Goal: Information Seeking & Learning: Compare options

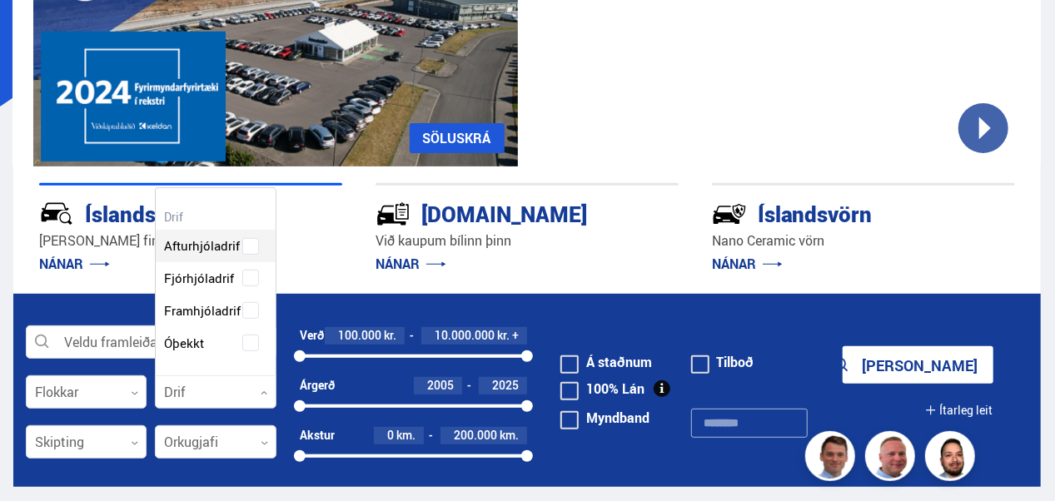
click at [196, 392] on div at bounding box center [215, 393] width 121 height 33
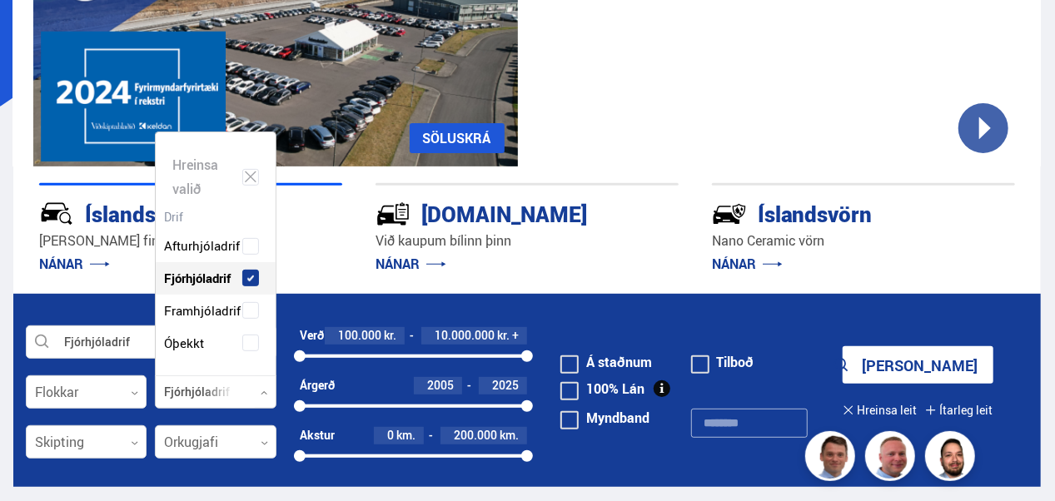
scroll to position [243, 120]
click at [247, 280] on span at bounding box center [250, 278] width 7 height 7
click at [124, 397] on div at bounding box center [86, 393] width 121 height 33
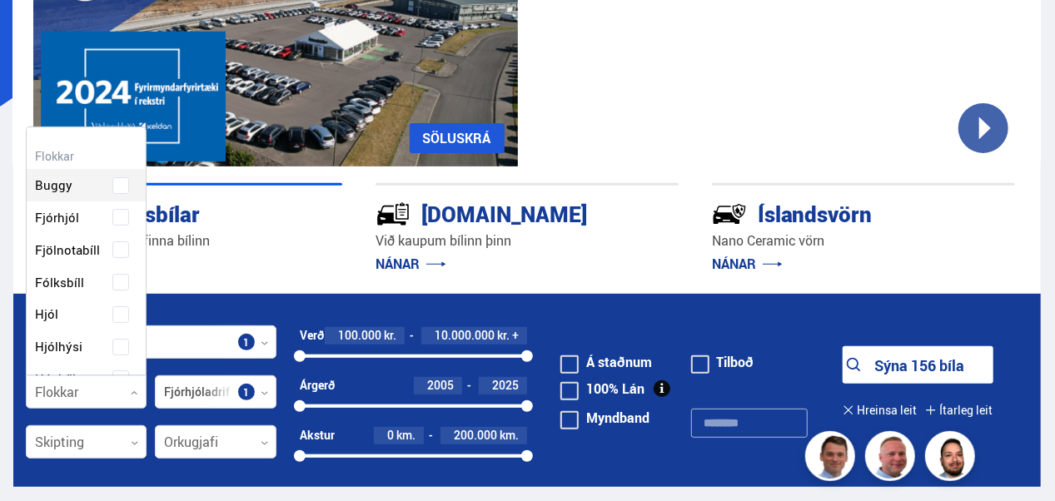
scroll to position [248, 117]
click at [203, 456] on div at bounding box center [215, 442] width 121 height 33
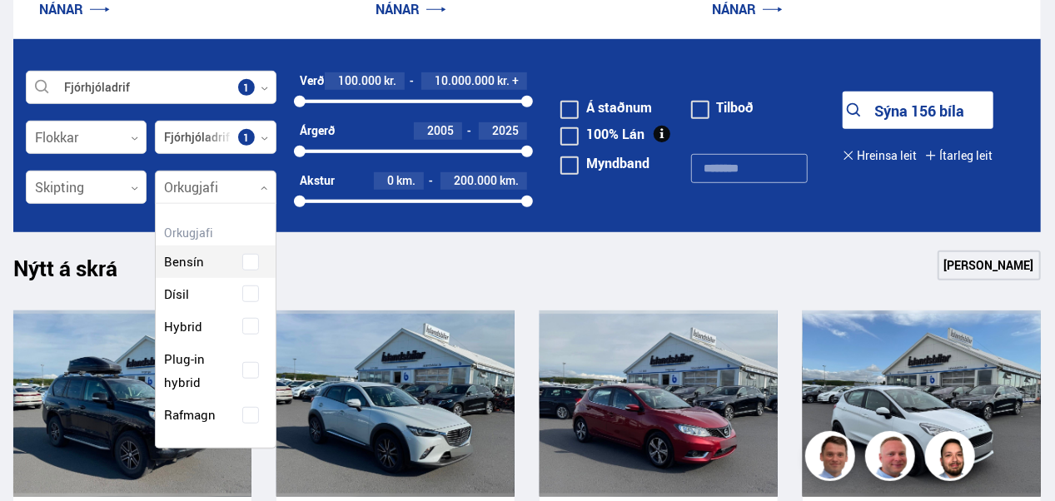
scroll to position [482, 0]
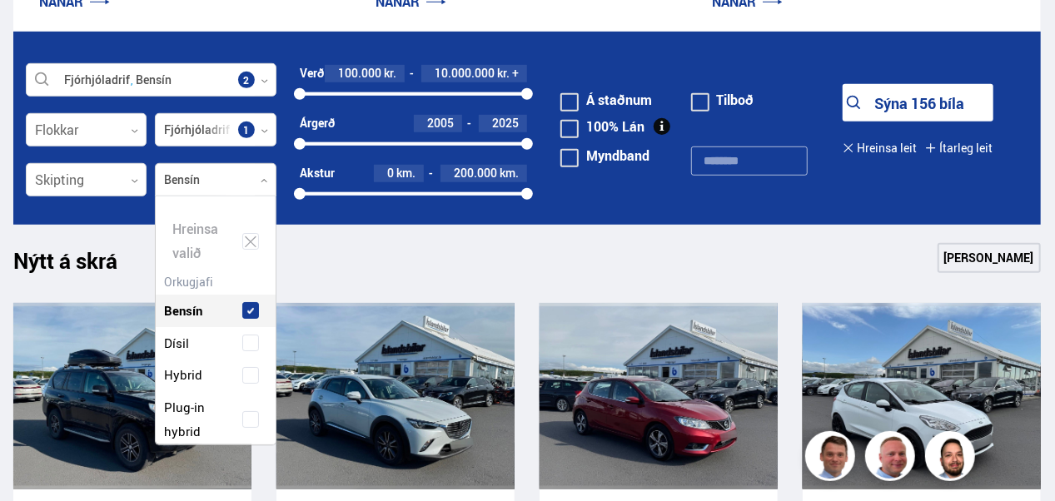
click at [245, 252] on div "Hreinsa valið Bensín Dísil Hybrid Plug-in hybrid Rafmagn" at bounding box center [215, 321] width 121 height 250
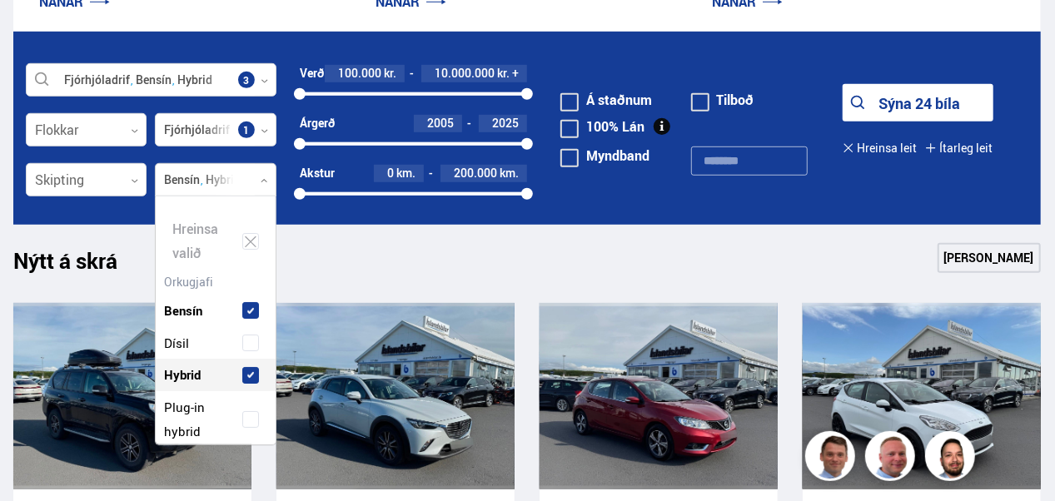
click at [247, 363] on div "Hybrid" at bounding box center [215, 375] width 111 height 24
click at [247, 418] on span at bounding box center [250, 419] width 7 height 7
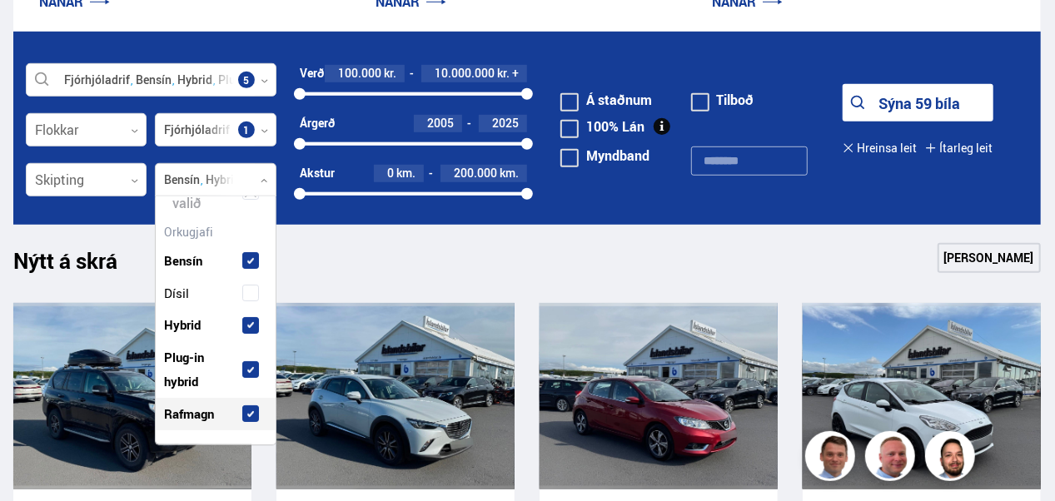
click at [253, 409] on span at bounding box center [250, 414] width 17 height 17
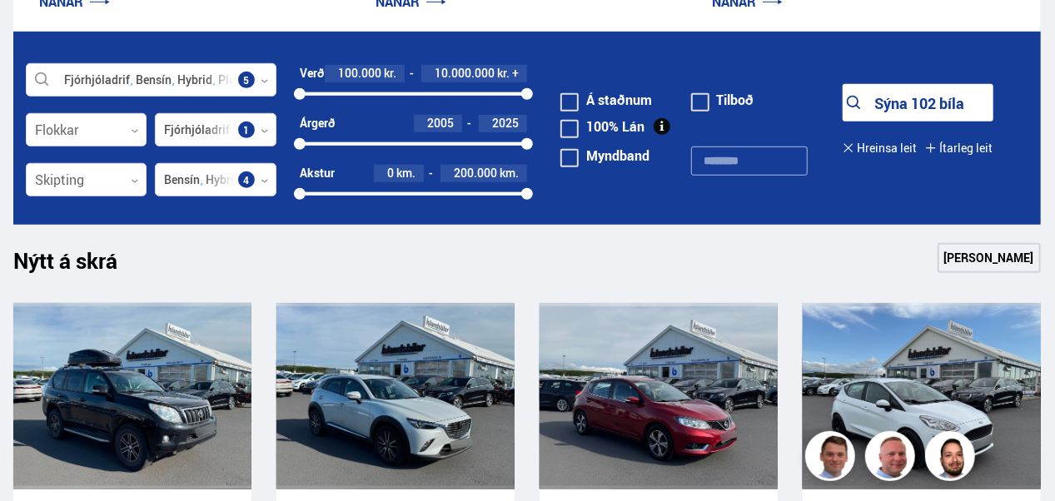
click at [333, 257] on div "Nýtt á skrá Sjá meira" at bounding box center [527, 263] width 1028 height 40
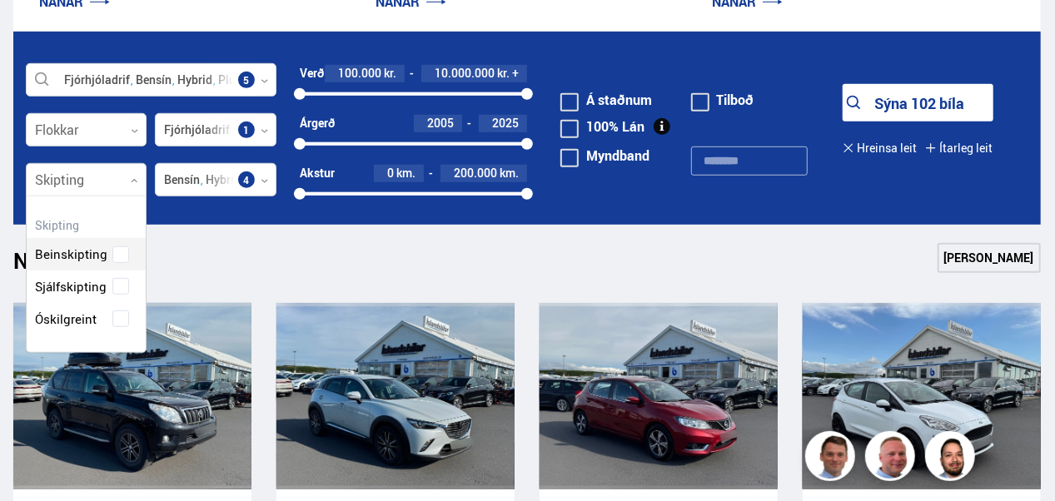
click at [112, 185] on div at bounding box center [86, 180] width 121 height 33
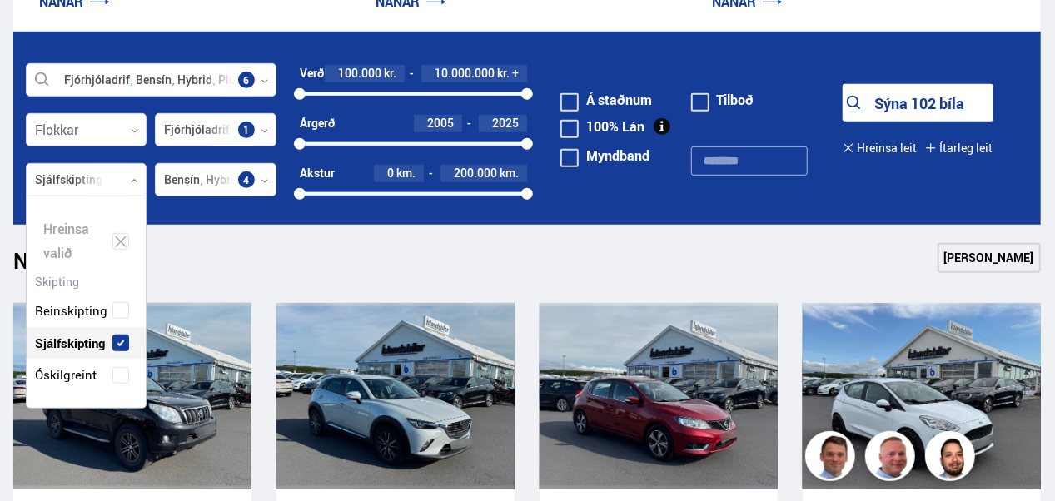
scroll to position [211, 120]
click at [121, 284] on div "Beinskipting Sjálfskipting Óskilgreint" at bounding box center [86, 331] width 119 height 122
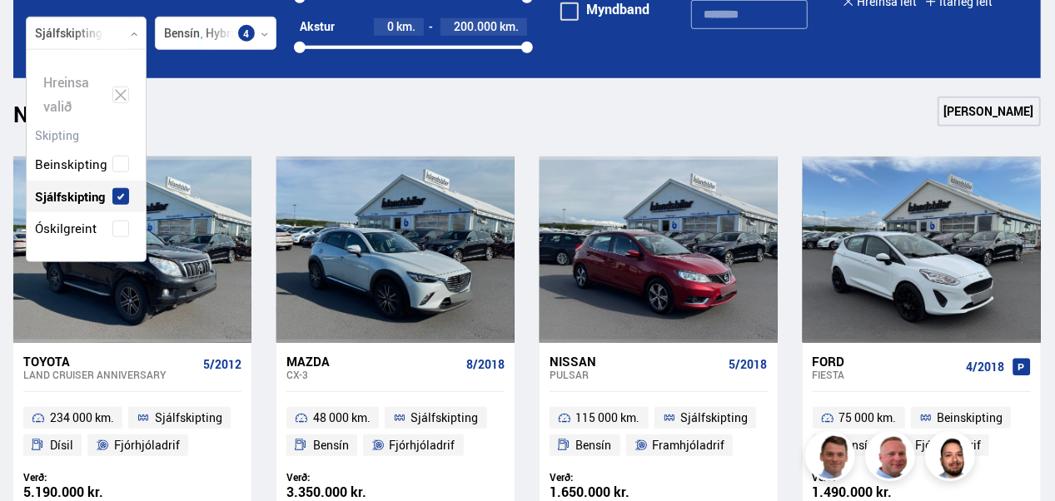
scroll to position [646, 0]
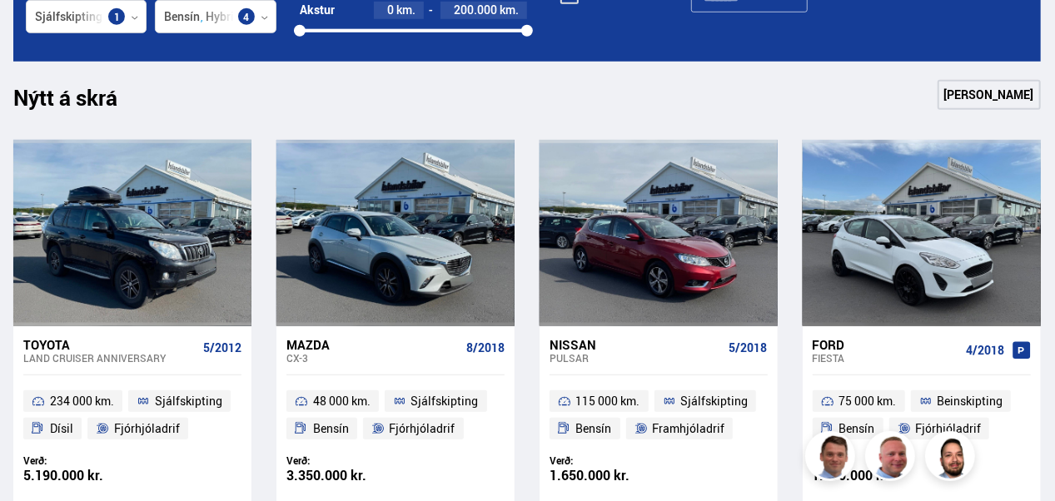
click at [295, 117] on div "Nýtt á skrá Sjá meira" at bounding box center [527, 100] width 1028 height 40
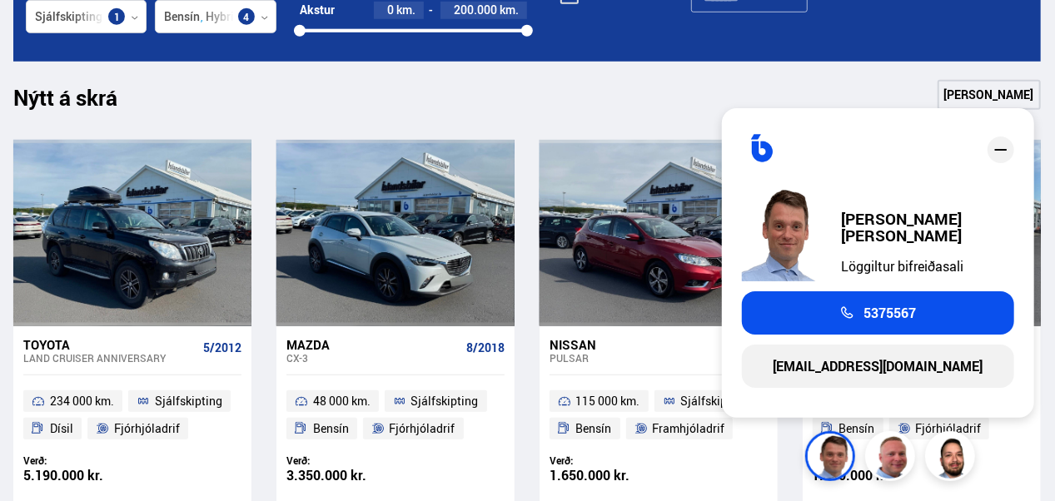
click at [1001, 154] on icon "close" at bounding box center [1001, 150] width 20 height 20
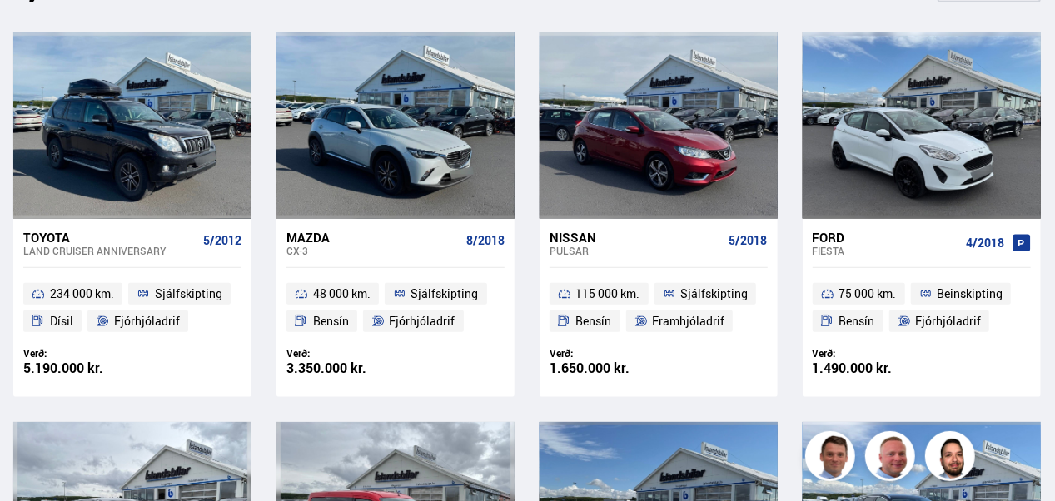
scroll to position [754, 0]
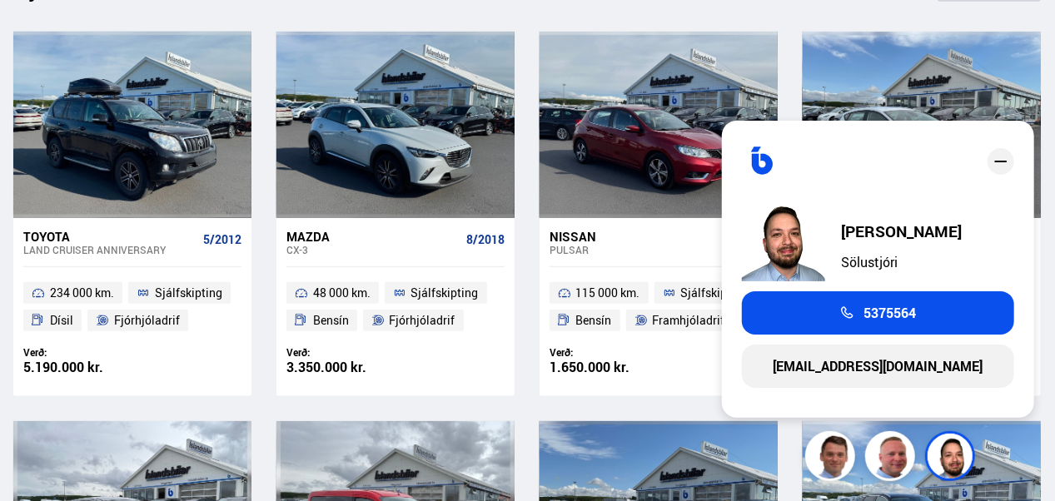
click at [1001, 165] on icon "close" at bounding box center [1001, 162] width 20 height 20
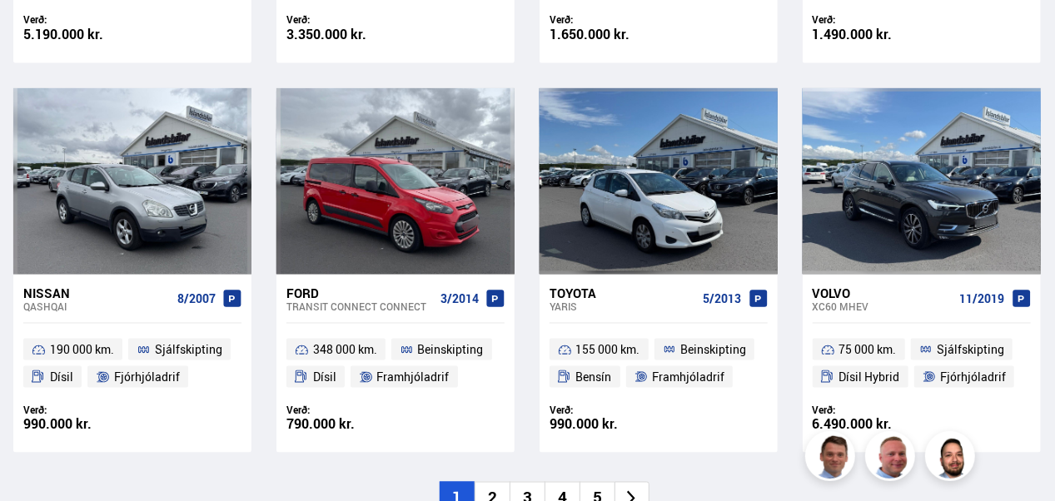
scroll to position [1095, 0]
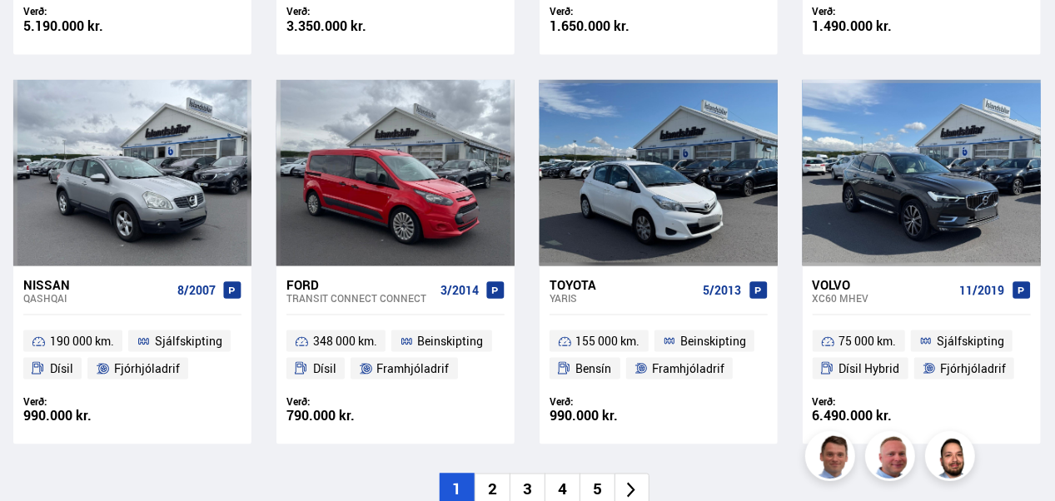
click at [496, 488] on li "2" at bounding box center [492, 490] width 35 height 32
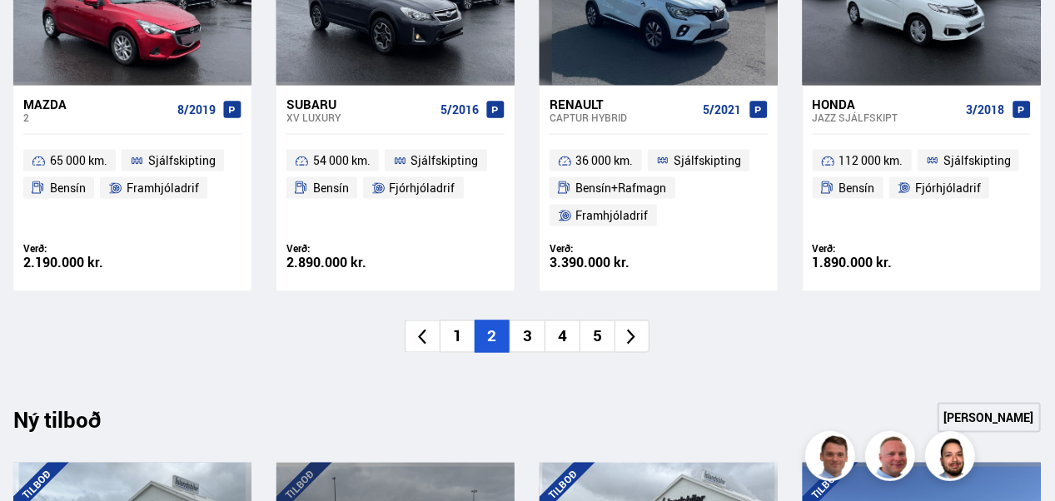
scroll to position [1363, 0]
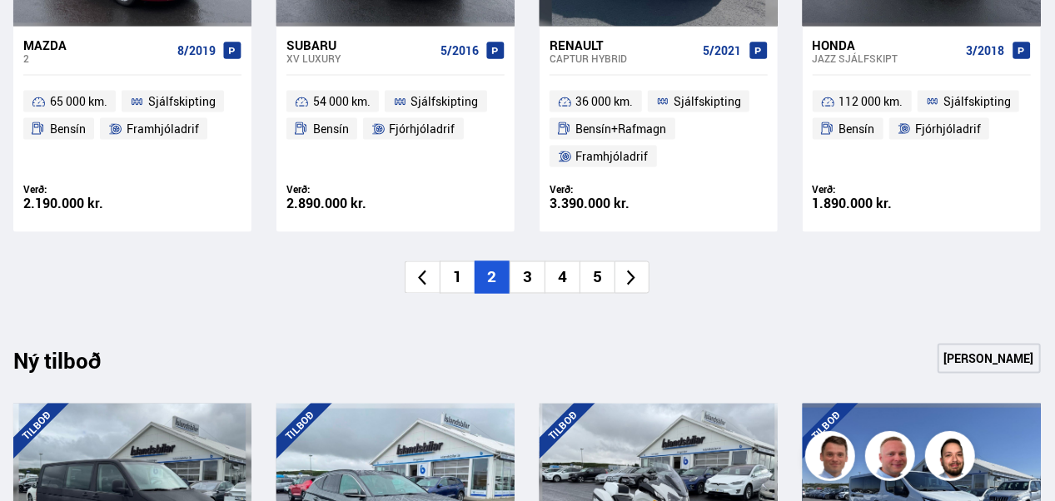
click at [524, 282] on li "3" at bounding box center [527, 278] width 35 height 32
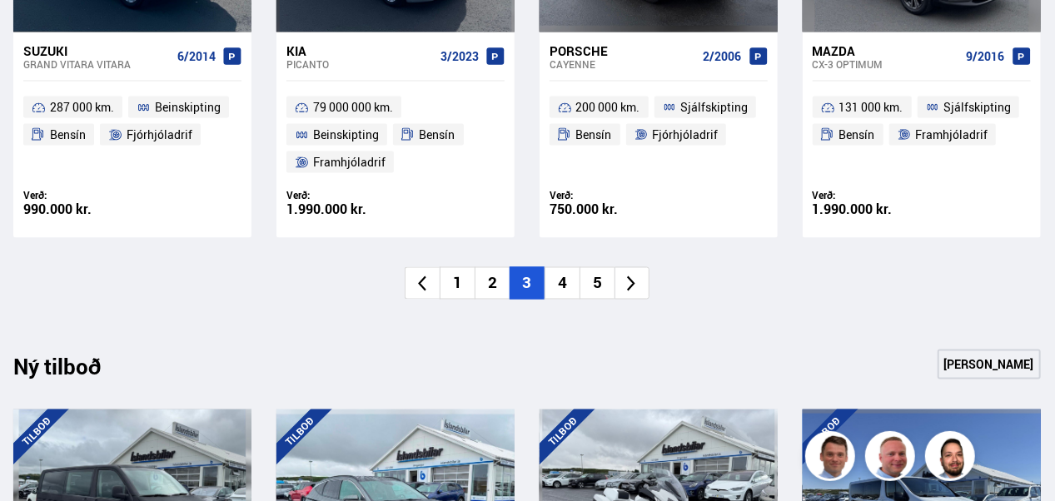
scroll to position [1361, 0]
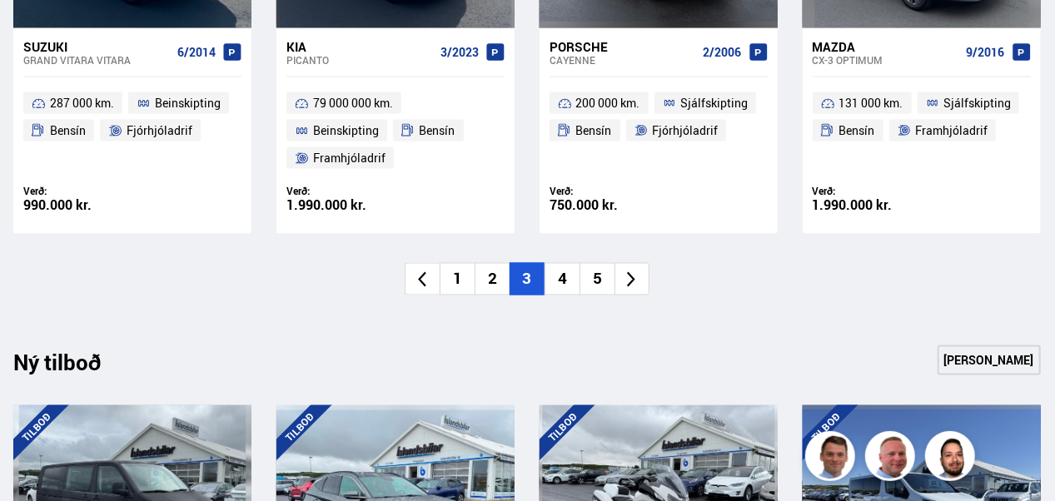
click at [558, 282] on li "4" at bounding box center [562, 279] width 35 height 32
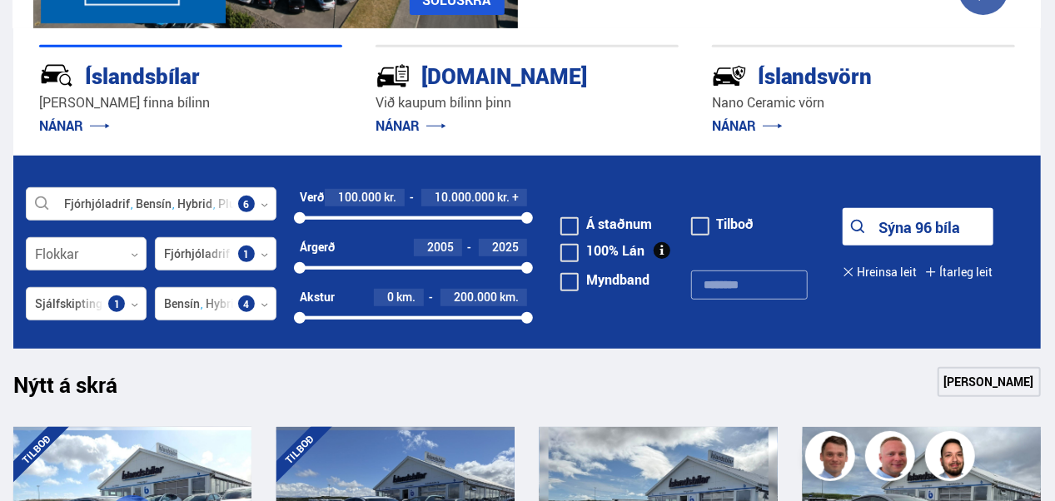
scroll to position [381, 0]
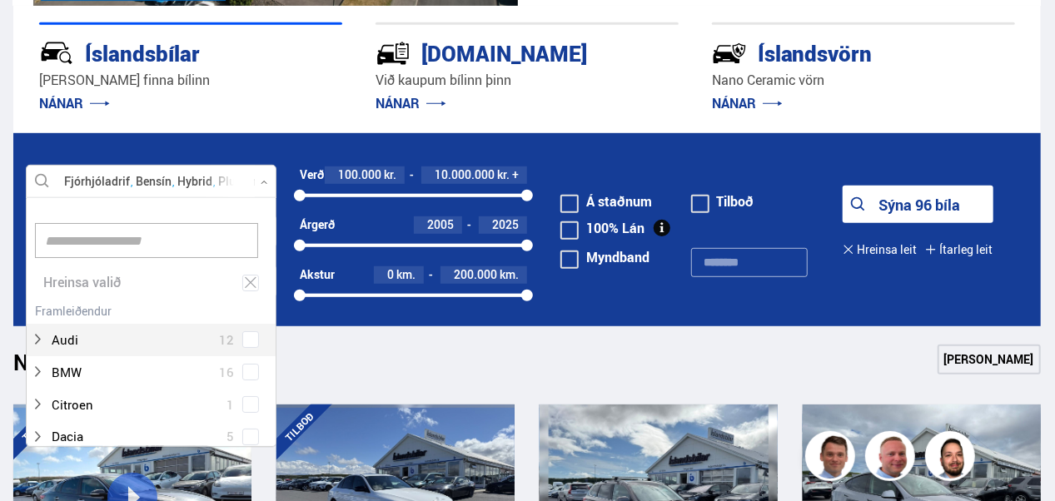
click at [259, 182] on div at bounding box center [151, 182] width 251 height 33
click at [288, 144] on form "Fjórhjóladrif Bensín Hybrid Plug-in hybrid Rafmagn Sjálfskipting Veldu framleið…" at bounding box center [527, 229] width 1028 height 192
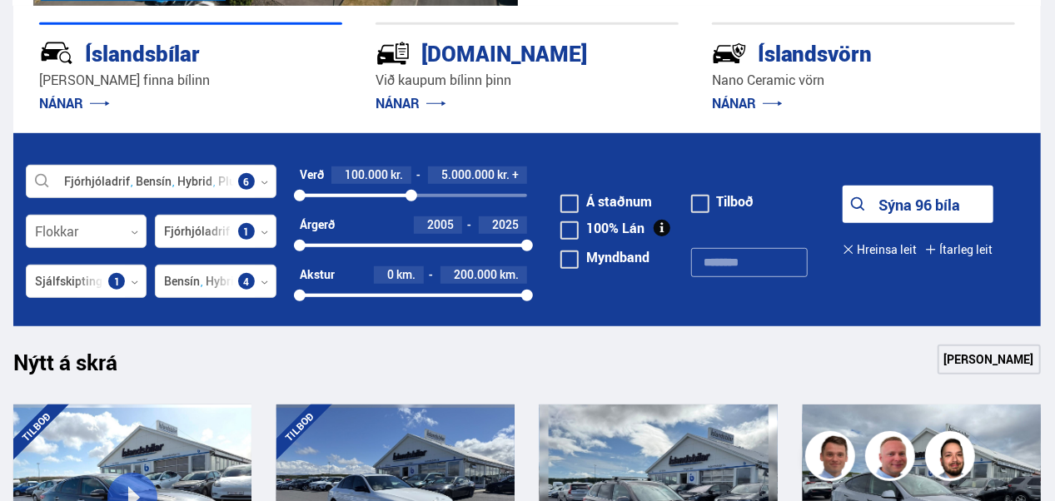
drag, startPoint x: 530, startPoint y: 197, endPoint x: 411, endPoint y: 203, distance: 118.5
click at [411, 203] on div "Verð 100.000 kr. 5.000.000 kr. + 100000 4953296" at bounding box center [413, 192] width 227 height 50
drag, startPoint x: 299, startPoint y: 197, endPoint x: 346, endPoint y: 214, distance: 49.8
click at [346, 214] on div "Verð 2.100.000 kr. 5.000.000 kr. 2088461 5000000" at bounding box center [413, 192] width 227 height 50
drag, startPoint x: 302, startPoint y: 249, endPoint x: 466, endPoint y: 268, distance: 166.0
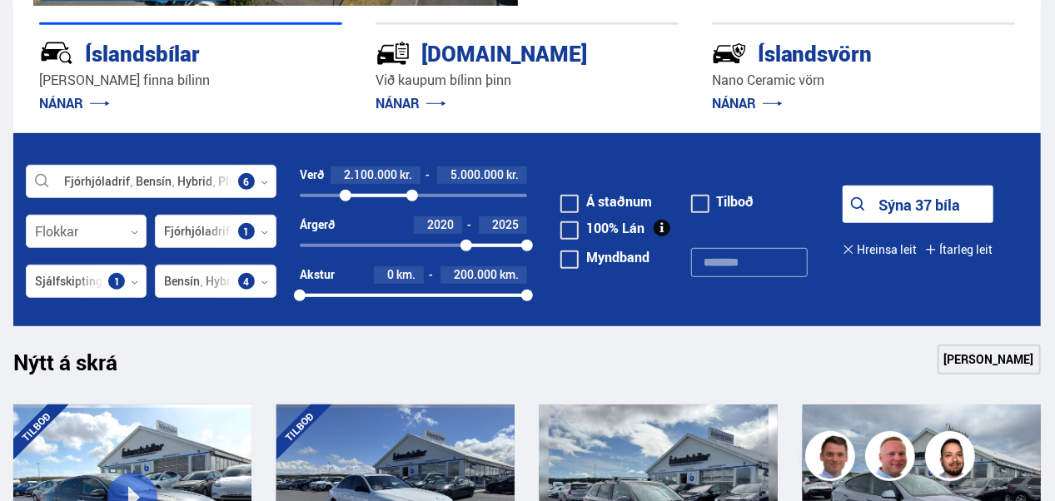
click at [466, 268] on form "Fjórhjóladrif Bensín Hybrid Plug-in hybrid Rafmagn Sjálfskipting Veldu framleið…" at bounding box center [527, 229] width 1028 height 192
drag, startPoint x: 530, startPoint y: 294, endPoint x: 467, endPoint y: 307, distance: 63.7
click at [467, 307] on div "Akstur 0 km. 150.000 km. 0 147131" at bounding box center [413, 289] width 227 height 44
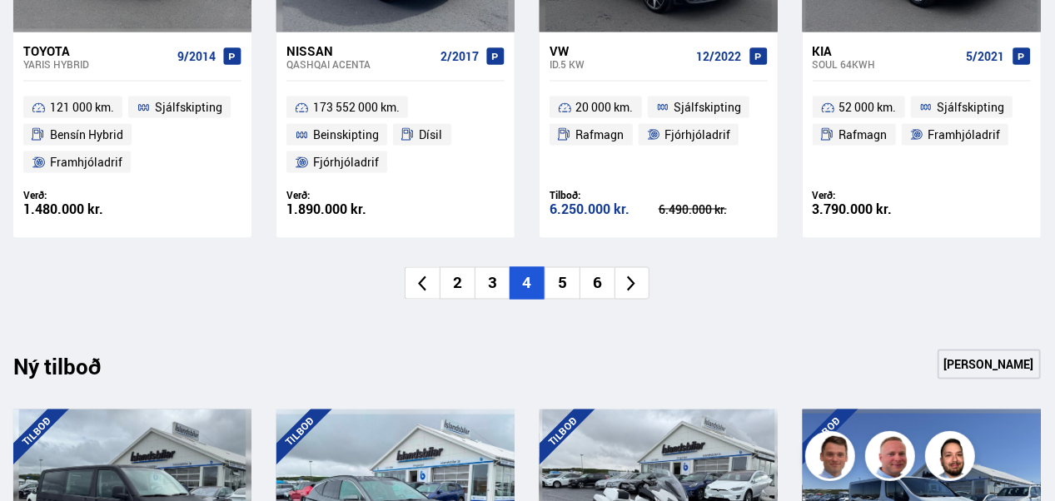
scroll to position [1369, 0]
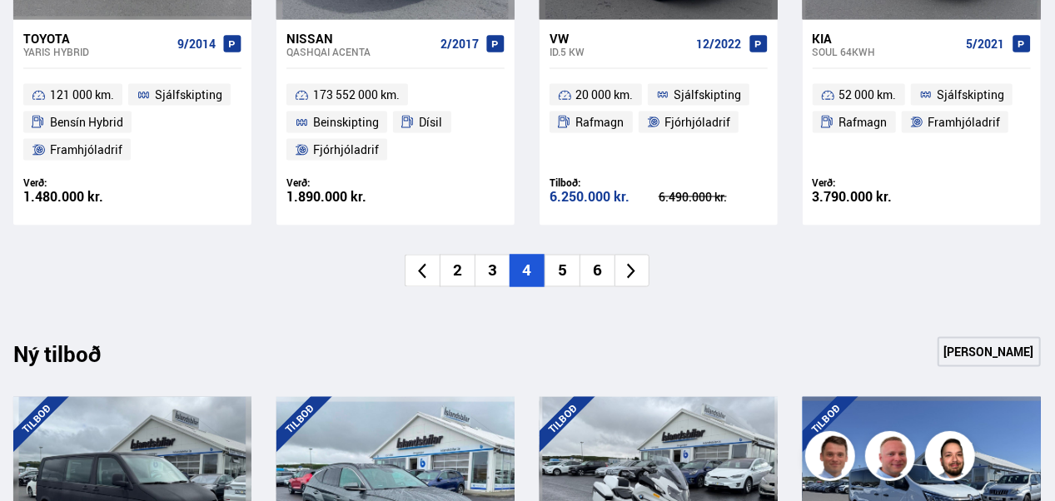
click at [561, 269] on li "5" at bounding box center [562, 271] width 35 height 32
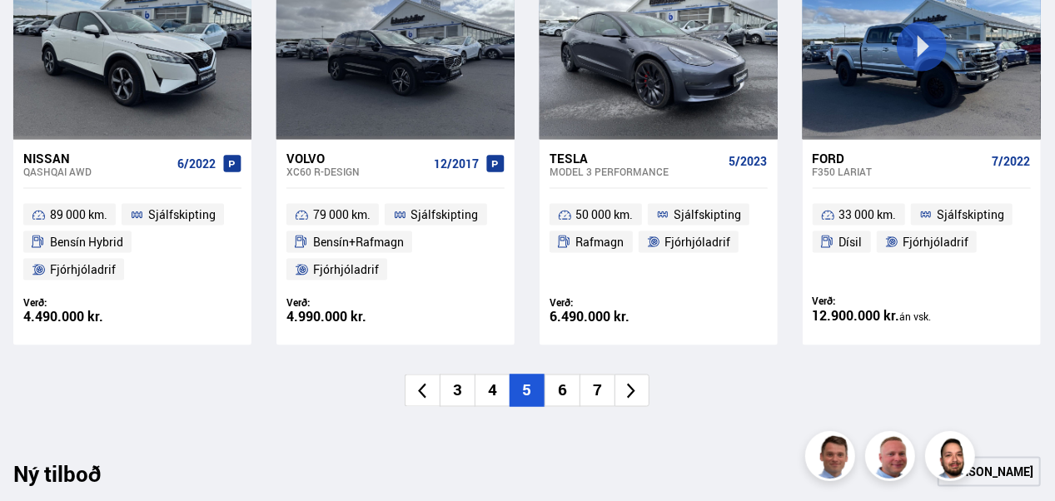
scroll to position [1249, 0]
click at [558, 395] on li "6" at bounding box center [562, 391] width 35 height 32
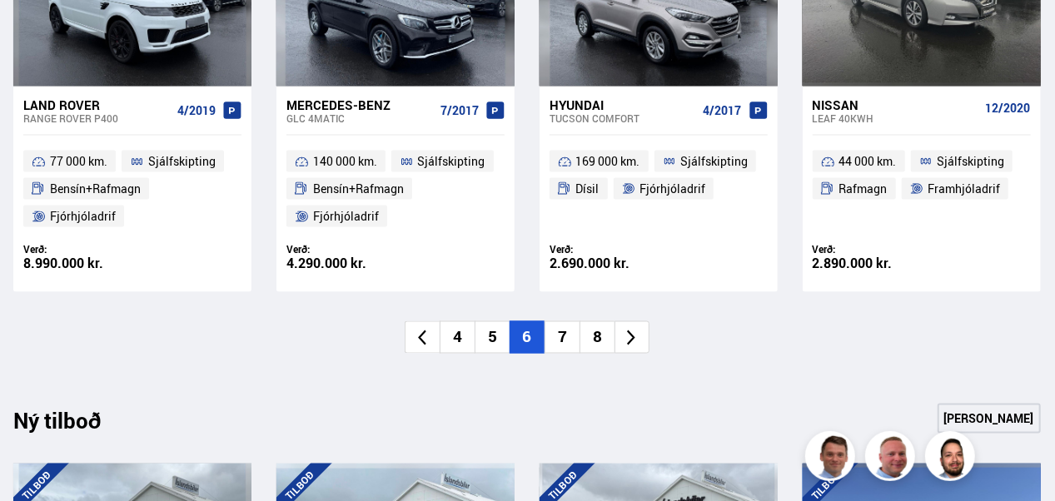
scroll to position [1309, 0]
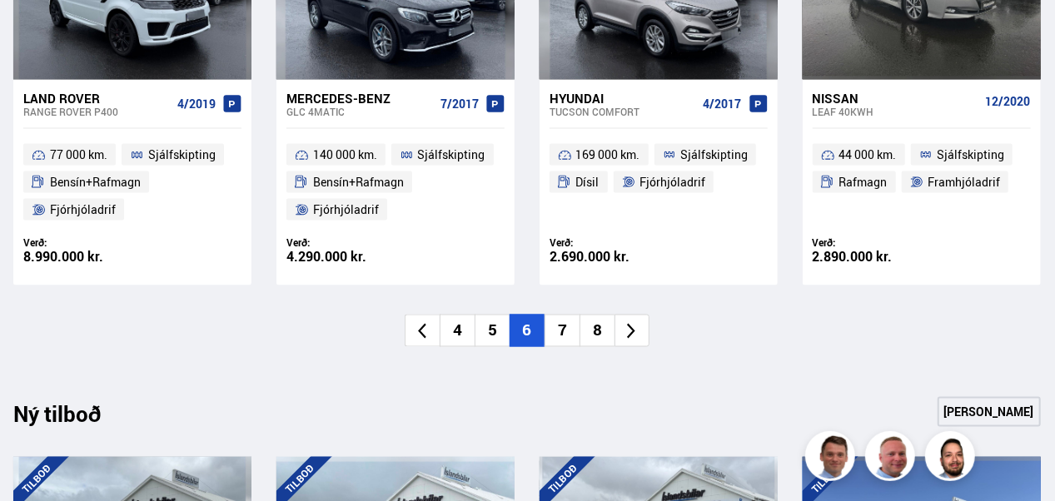
click at [567, 336] on li "7" at bounding box center [562, 331] width 35 height 32
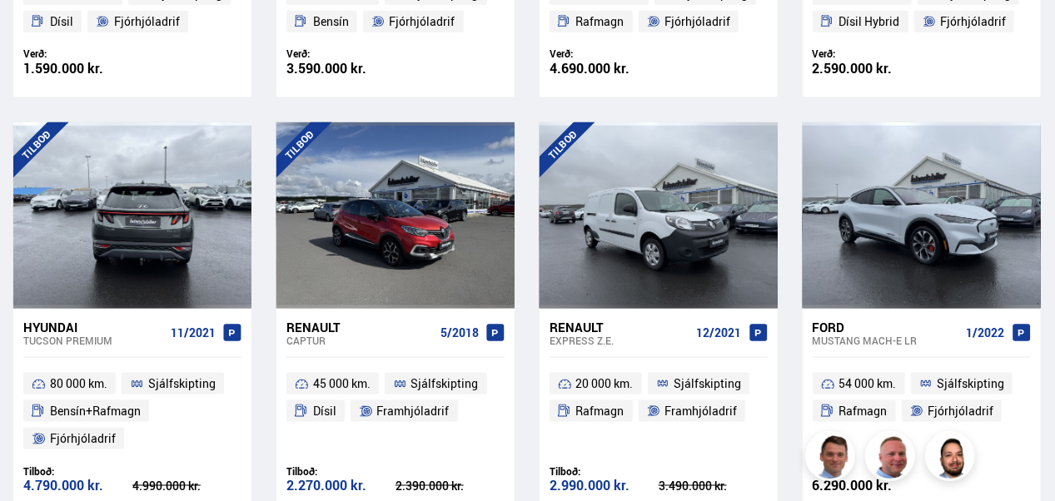
scroll to position [1056, 0]
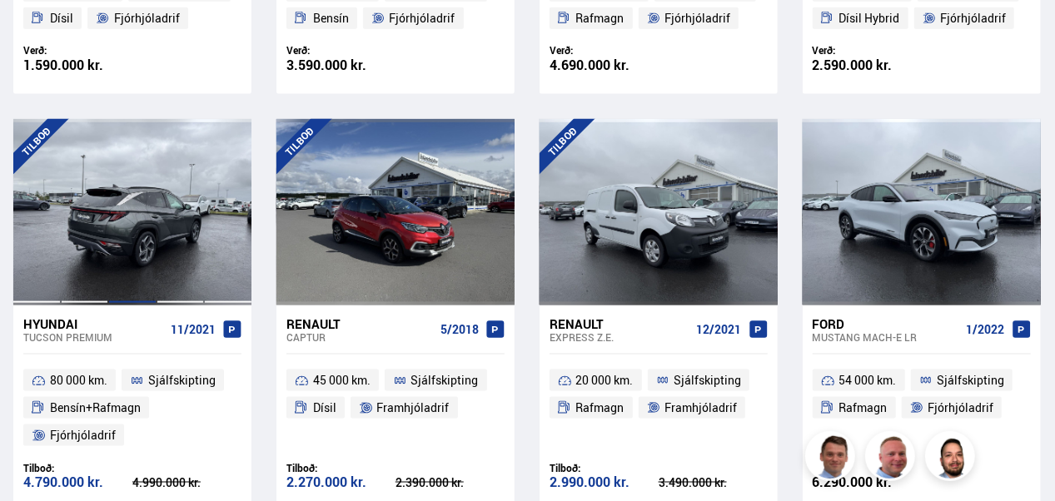
click at [116, 217] on div at bounding box center [132, 212] width 48 height 187
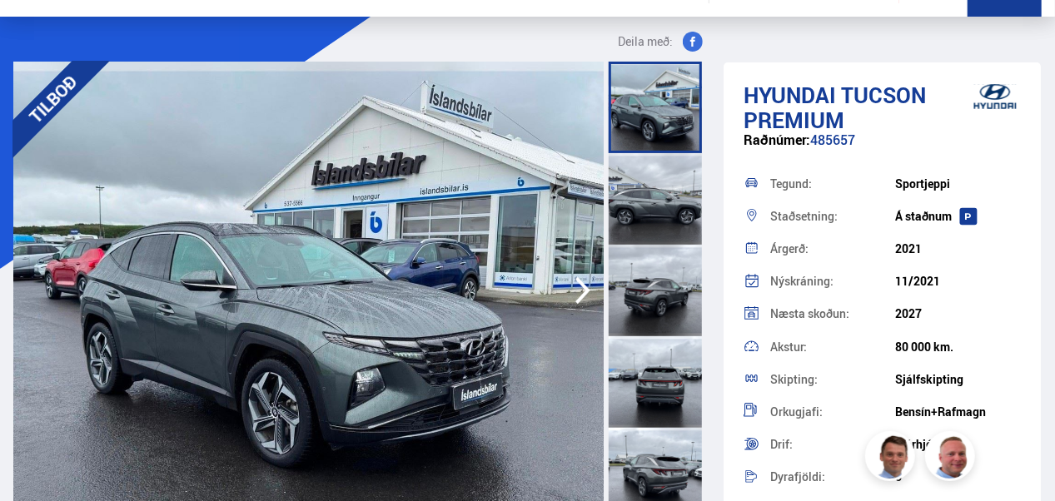
scroll to position [133, 0]
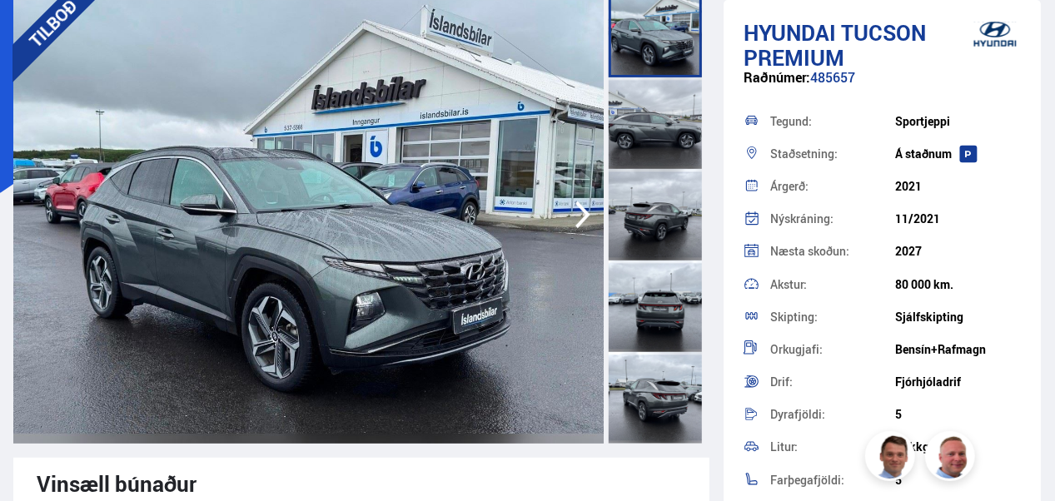
click at [643, 105] on div at bounding box center [655, 123] width 93 height 92
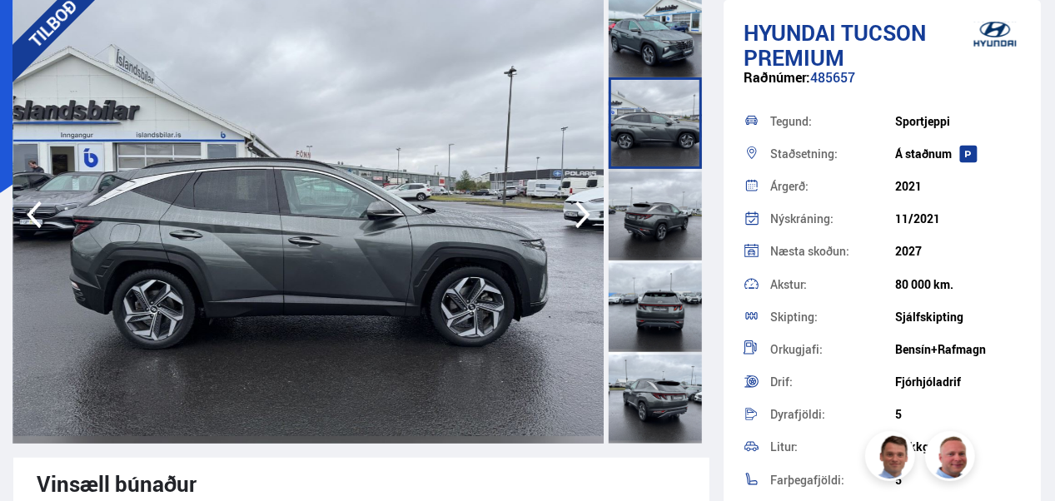
click at [661, 219] on div at bounding box center [655, 215] width 93 height 92
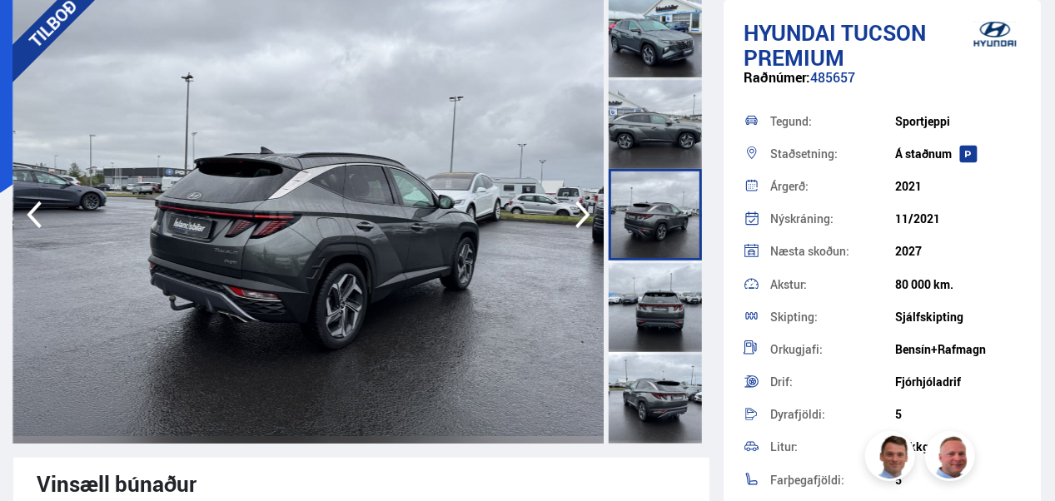
click at [657, 288] on div at bounding box center [655, 307] width 93 height 92
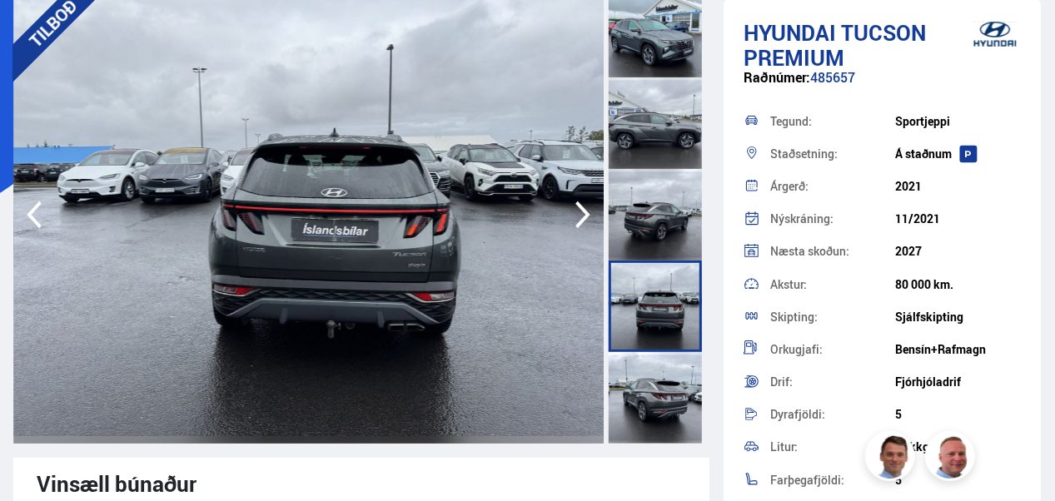
click at [658, 392] on div at bounding box center [655, 398] width 93 height 92
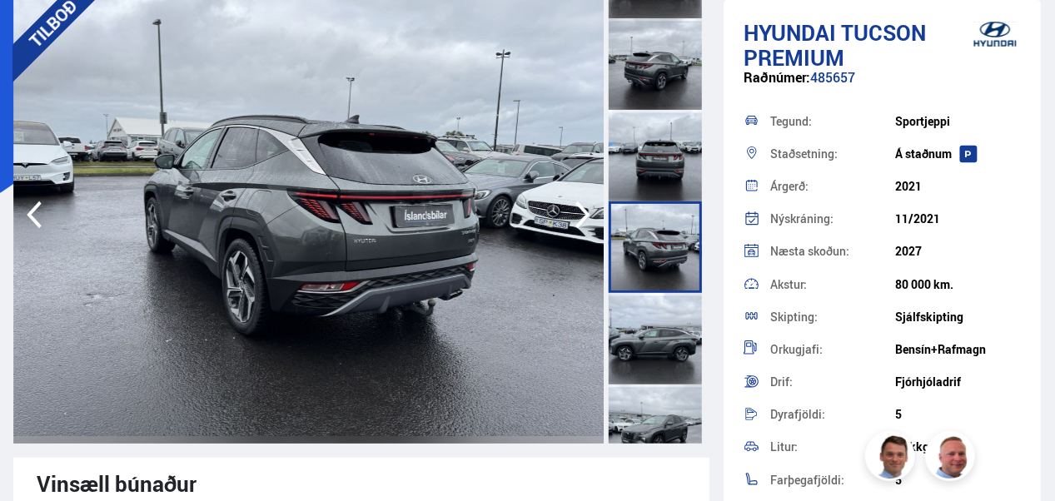
scroll to position [178, 0]
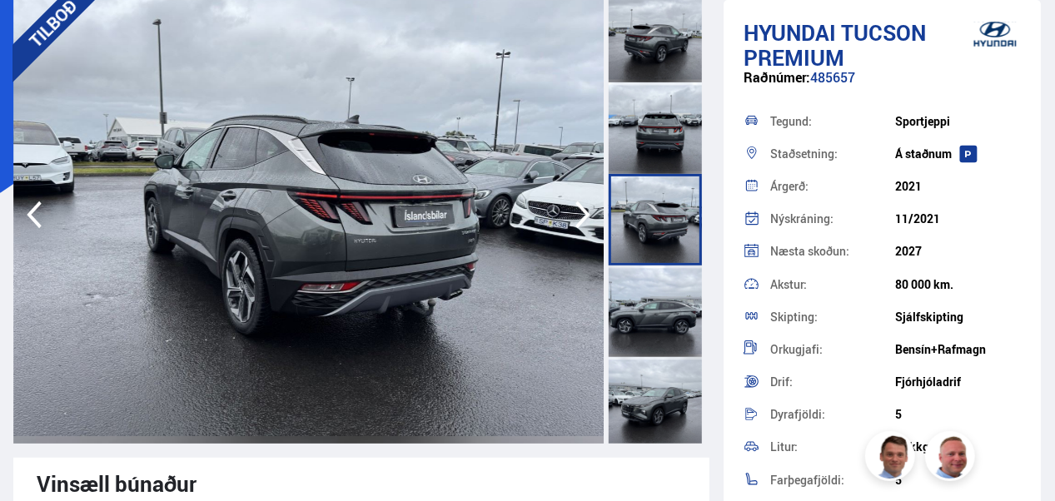
click at [641, 280] on div at bounding box center [655, 312] width 93 height 92
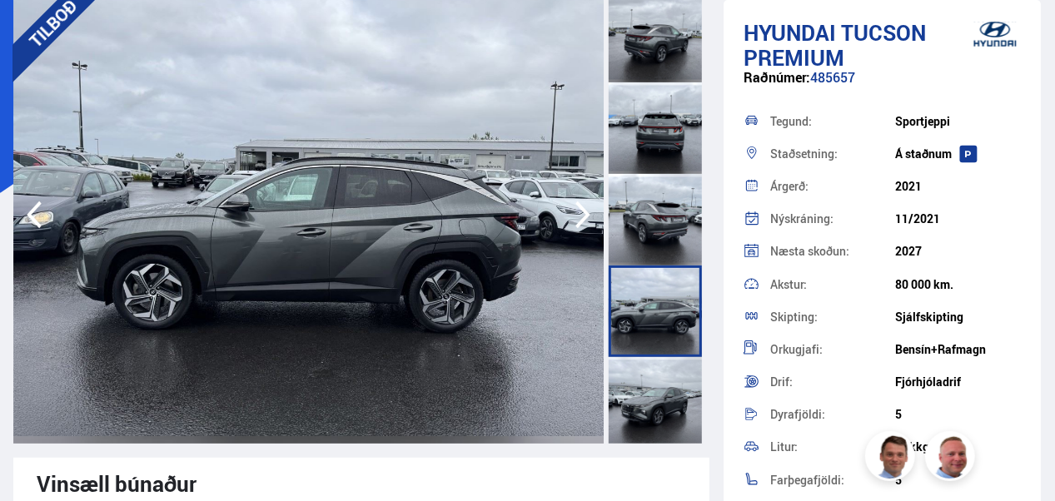
click at [648, 347] on div at bounding box center [655, 312] width 93 height 92
click at [651, 390] on div at bounding box center [655, 403] width 93 height 92
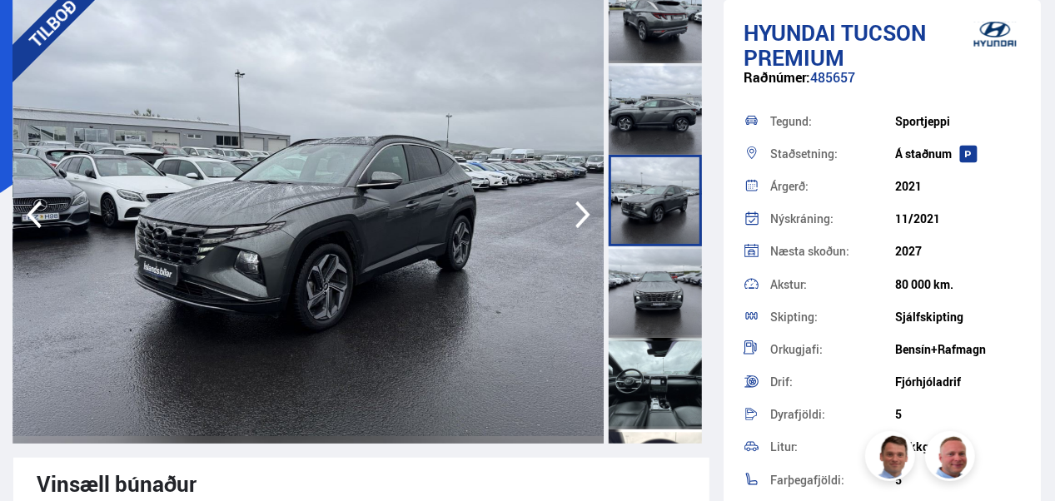
scroll to position [387, 0]
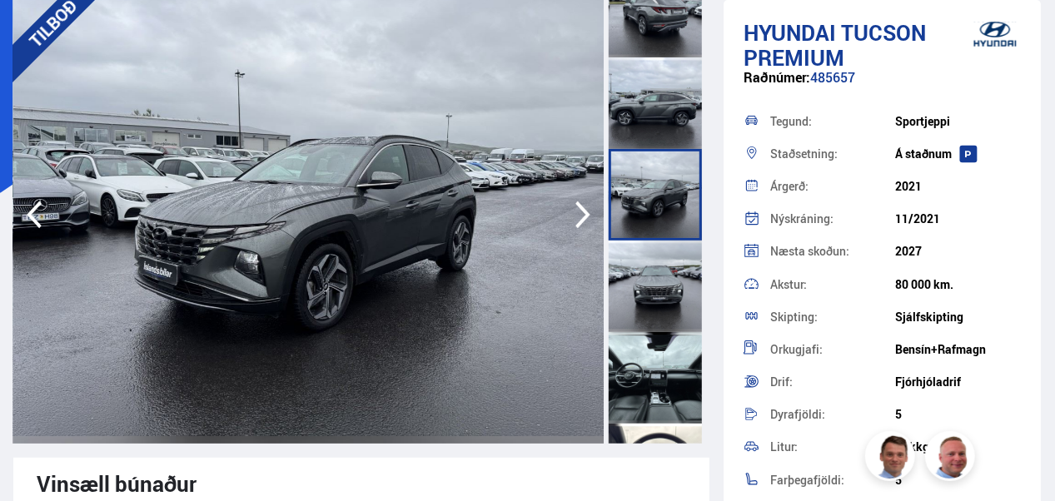
click at [651, 390] on div at bounding box center [655, 378] width 93 height 92
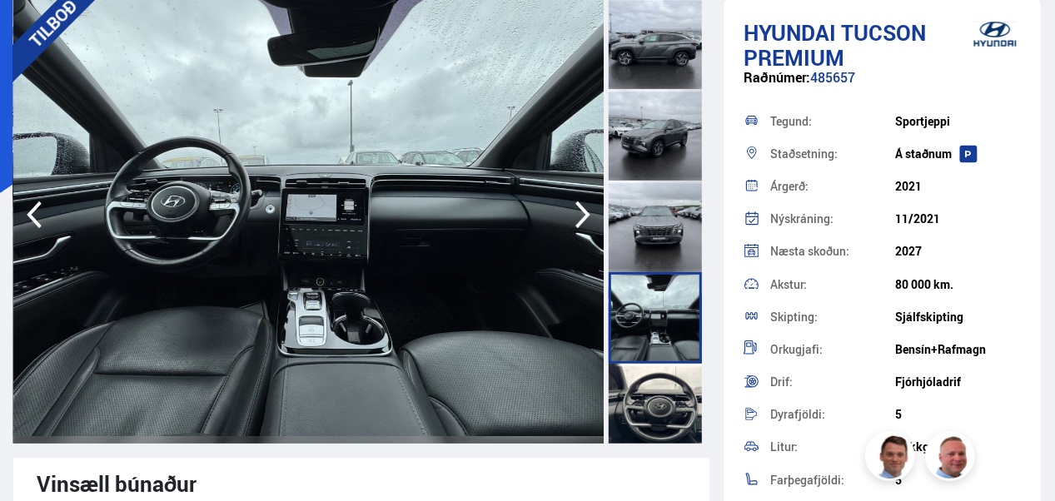
scroll to position [448, 0]
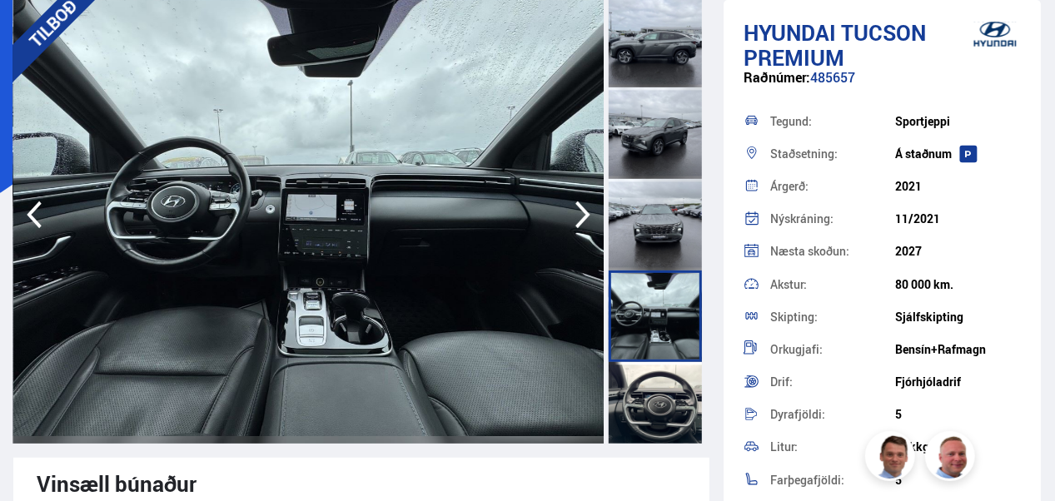
click at [651, 336] on div at bounding box center [655, 317] width 93 height 92
click at [651, 194] on div at bounding box center [655, 225] width 93 height 92
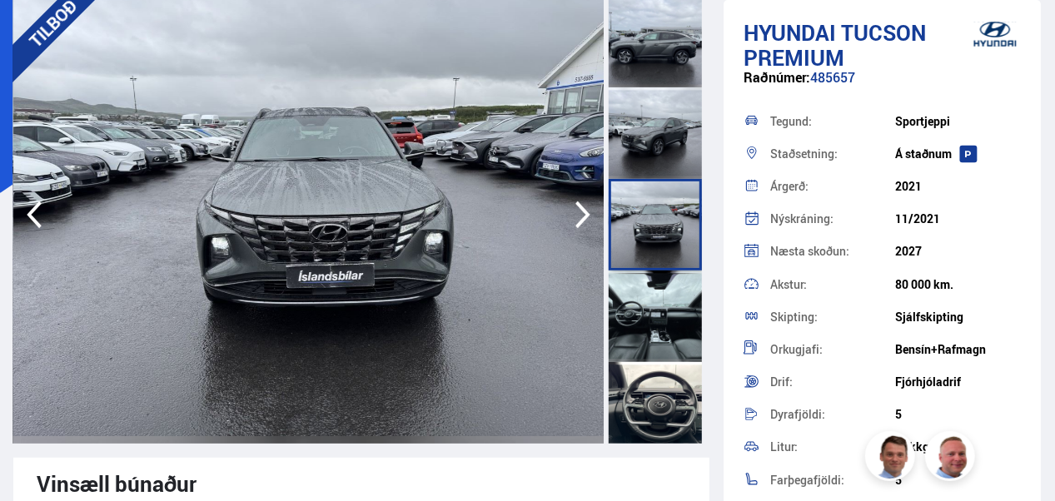
click at [660, 302] on div at bounding box center [655, 317] width 93 height 92
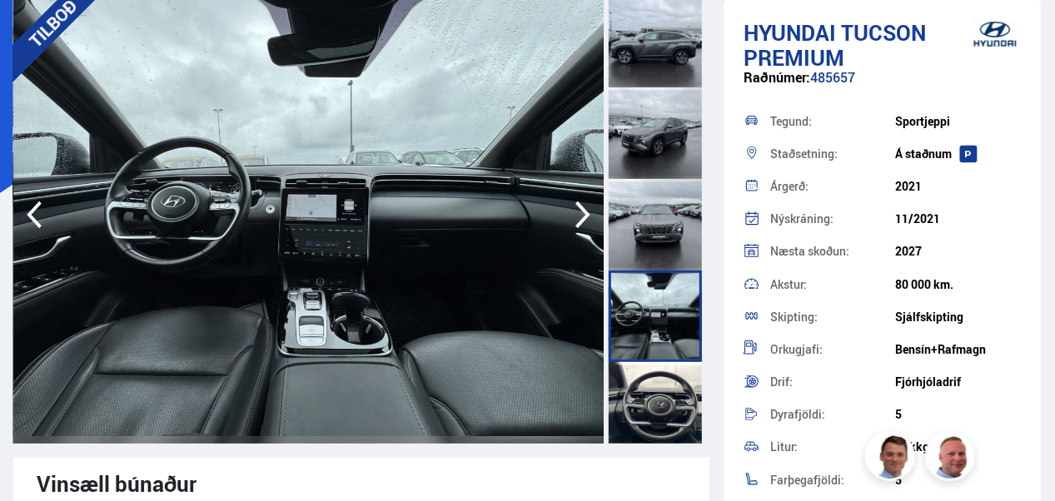
click at [655, 411] on div at bounding box center [655, 408] width 93 height 92
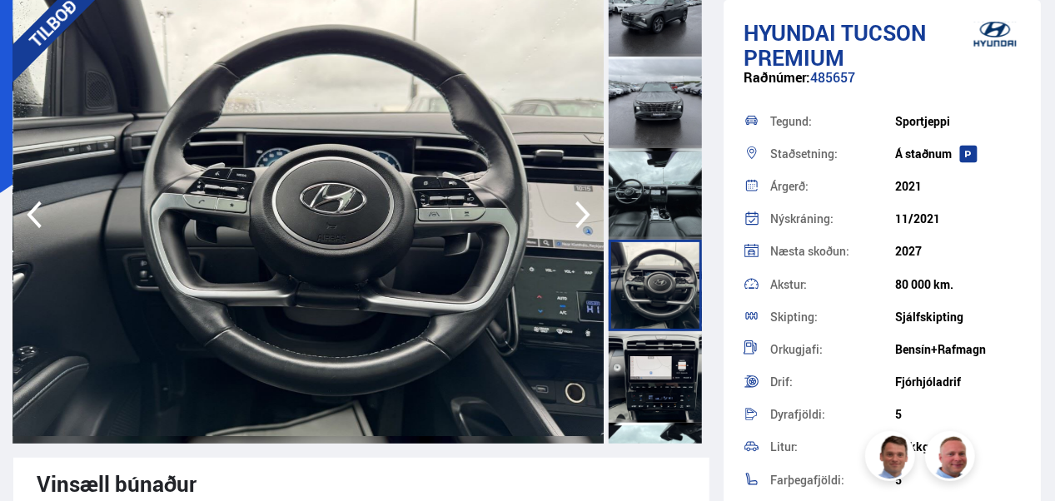
scroll to position [575, 0]
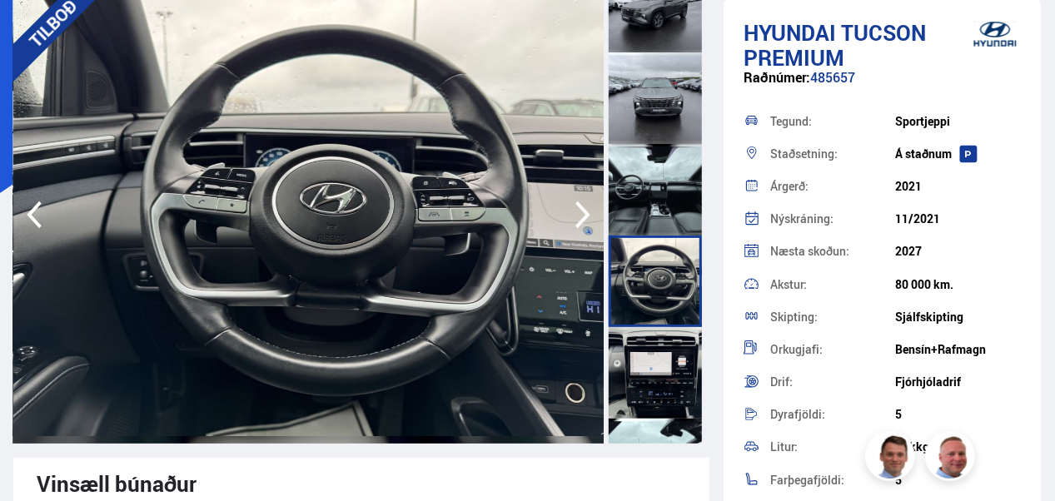
click at [660, 372] on div at bounding box center [655, 373] width 93 height 92
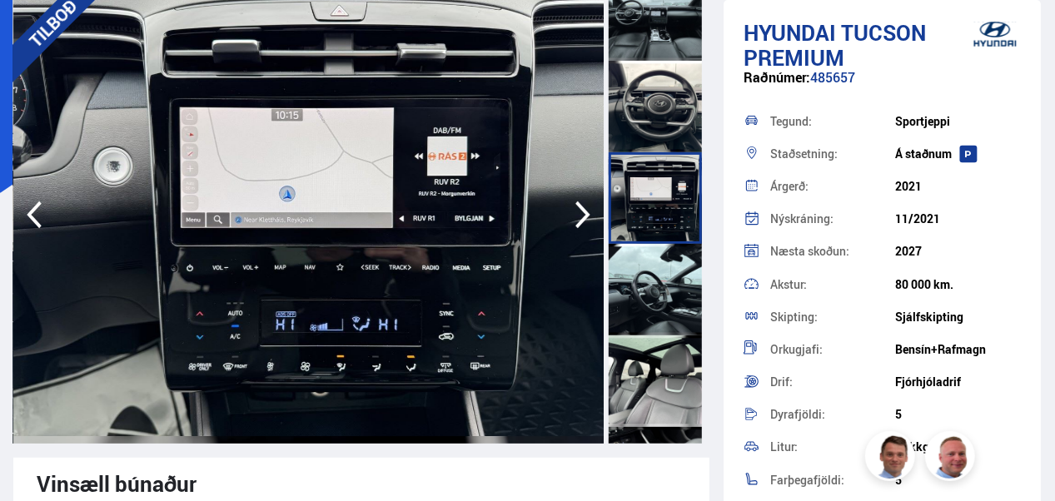
scroll to position [751, 0]
click at [636, 287] on div at bounding box center [655, 289] width 93 height 92
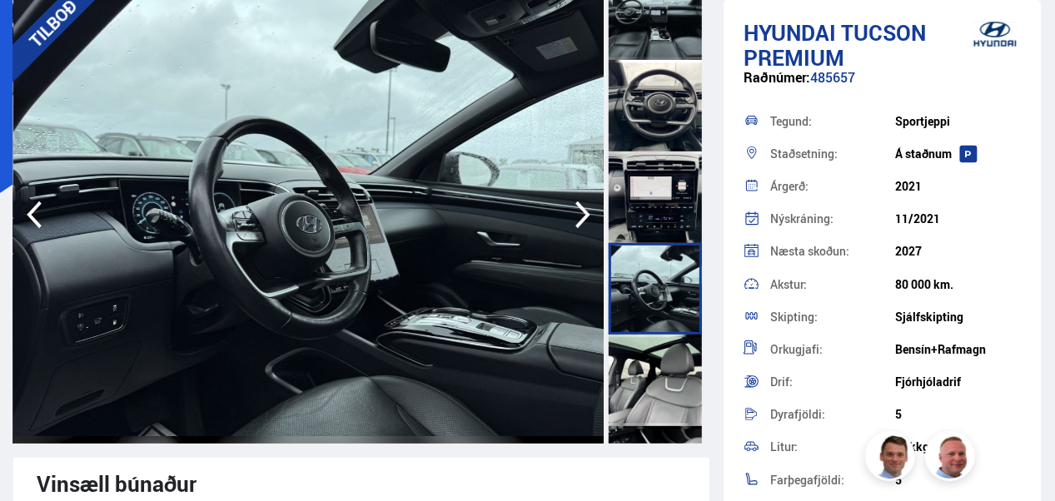
click at [665, 371] on div at bounding box center [655, 381] width 93 height 92
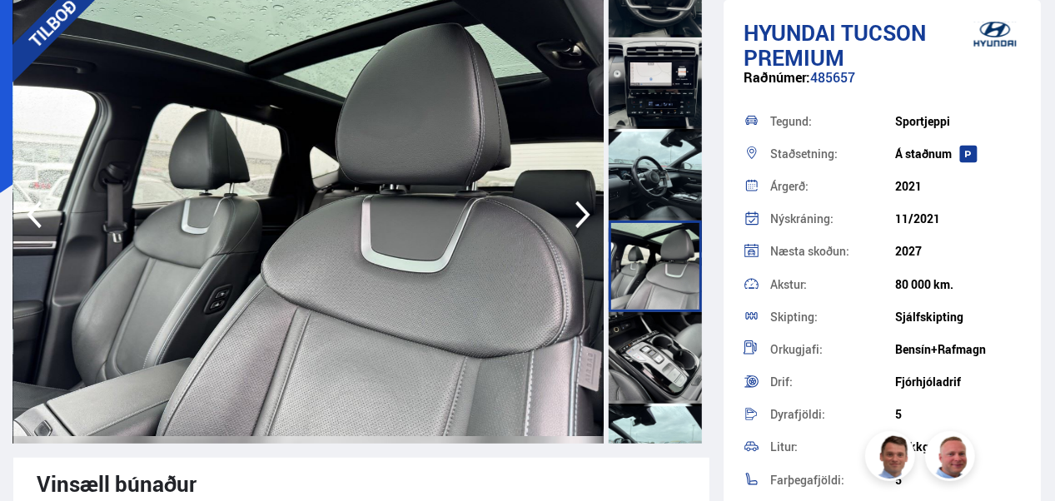
scroll to position [865, 0]
click at [665, 371] on div at bounding box center [655, 358] width 93 height 92
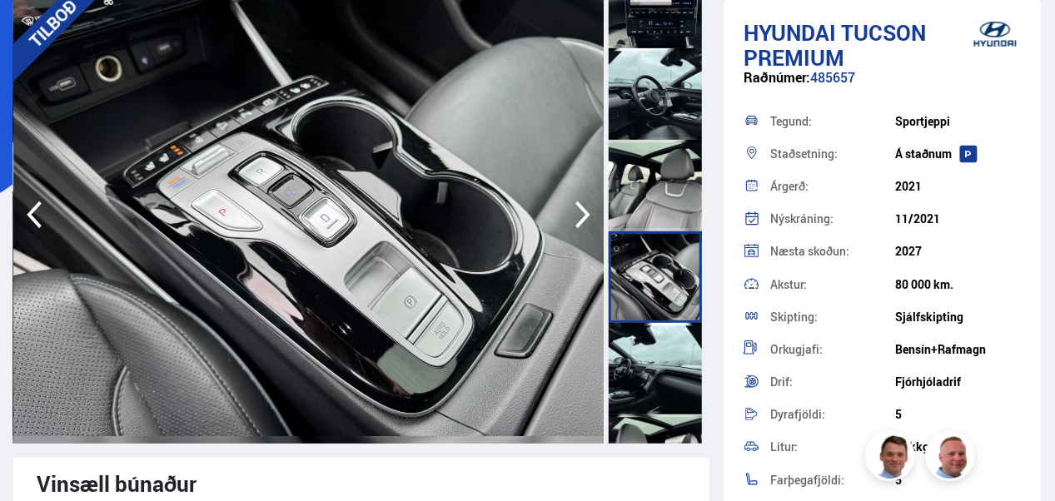
scroll to position [946, 0]
click at [667, 440] on div at bounding box center [655, 460] width 93 height 92
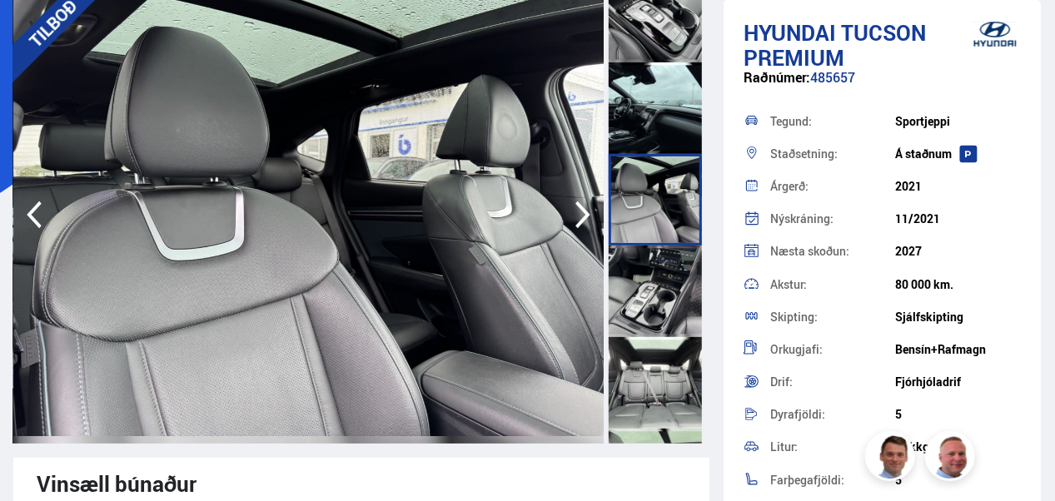
scroll to position [1207, 0]
click at [673, 287] on div at bounding box center [655, 291] width 93 height 92
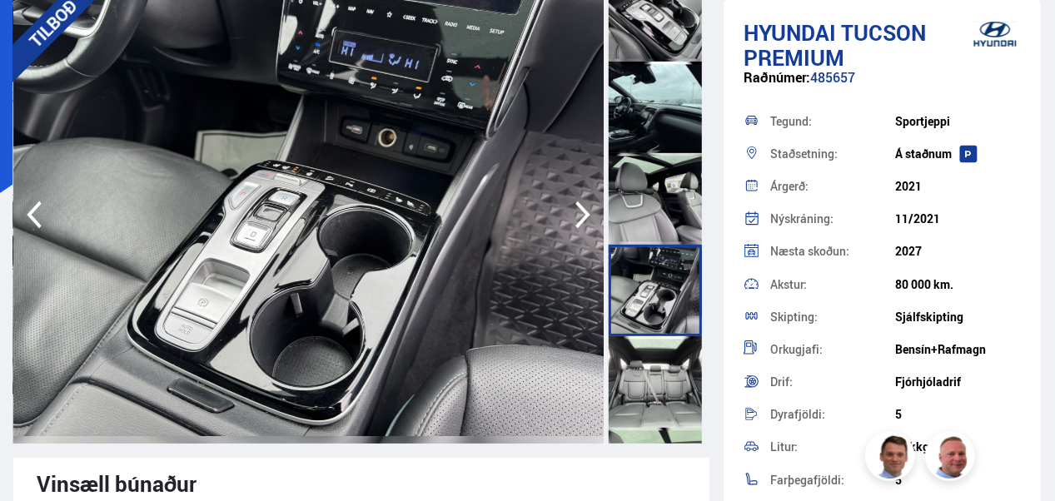
click at [663, 378] on div at bounding box center [655, 383] width 93 height 92
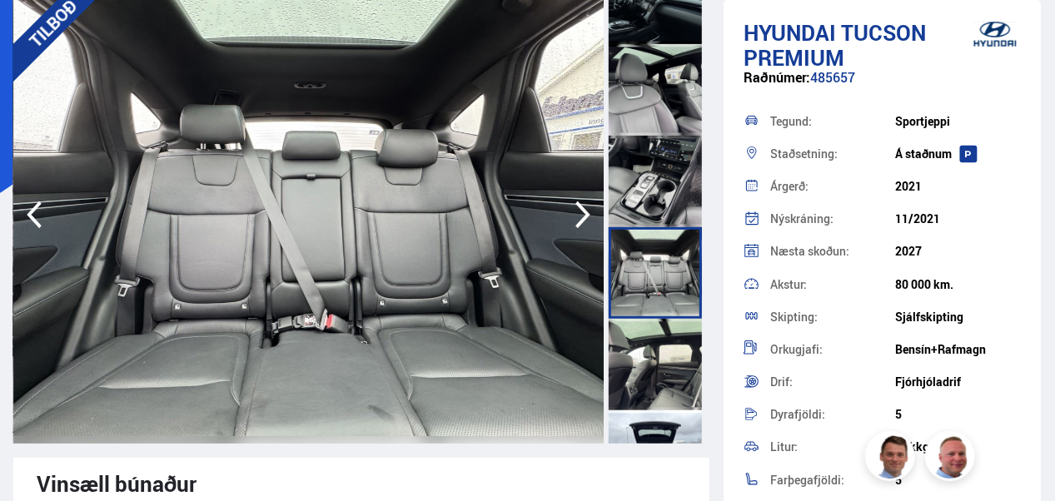
scroll to position [1317, 0]
click at [651, 356] on div at bounding box center [655, 364] width 93 height 92
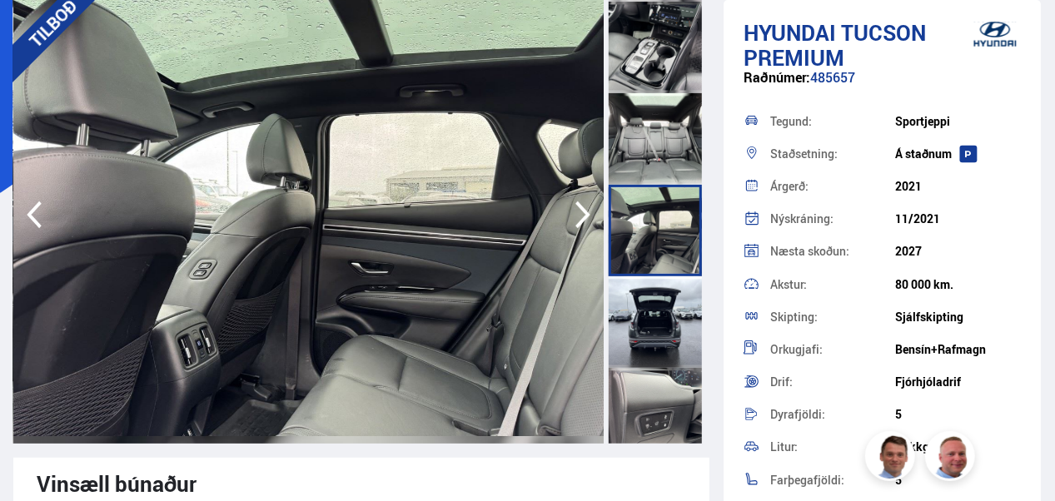
scroll to position [1451, 0]
click at [650, 281] on div at bounding box center [655, 322] width 93 height 92
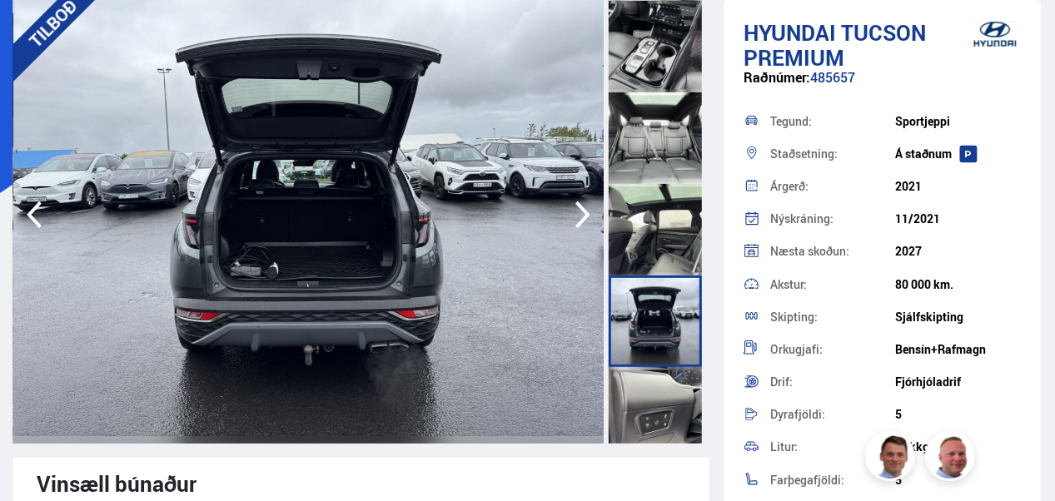
click at [663, 393] on div at bounding box center [655, 413] width 93 height 92
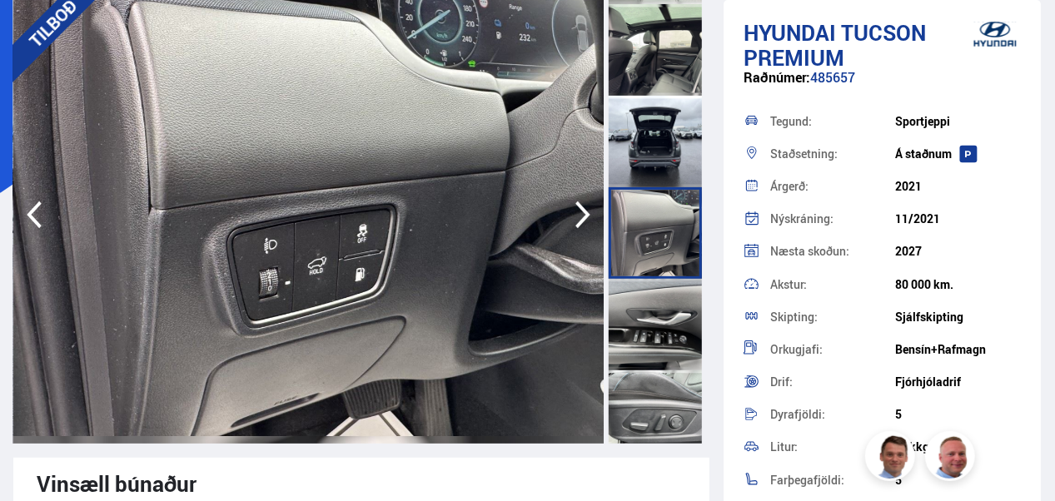
scroll to position [1633, 0]
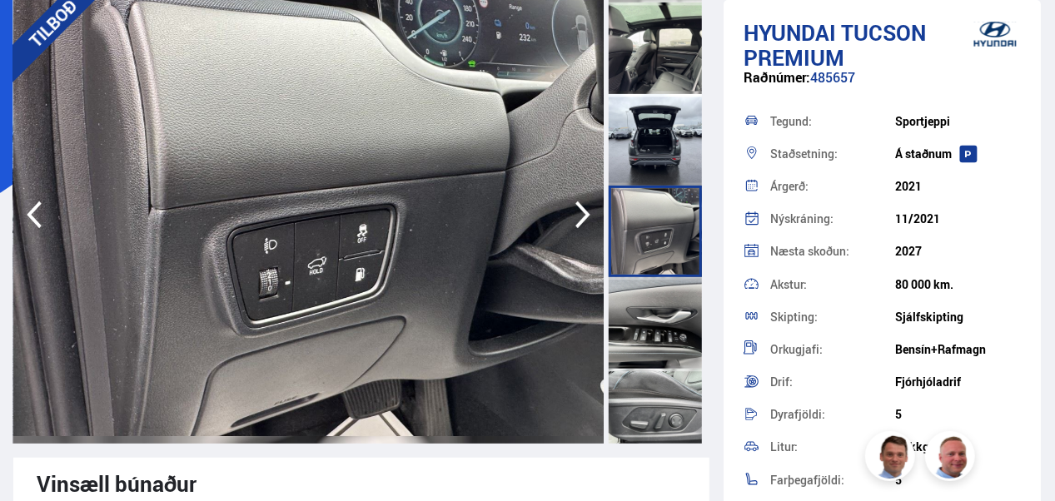
click at [663, 340] on div at bounding box center [655, 323] width 93 height 92
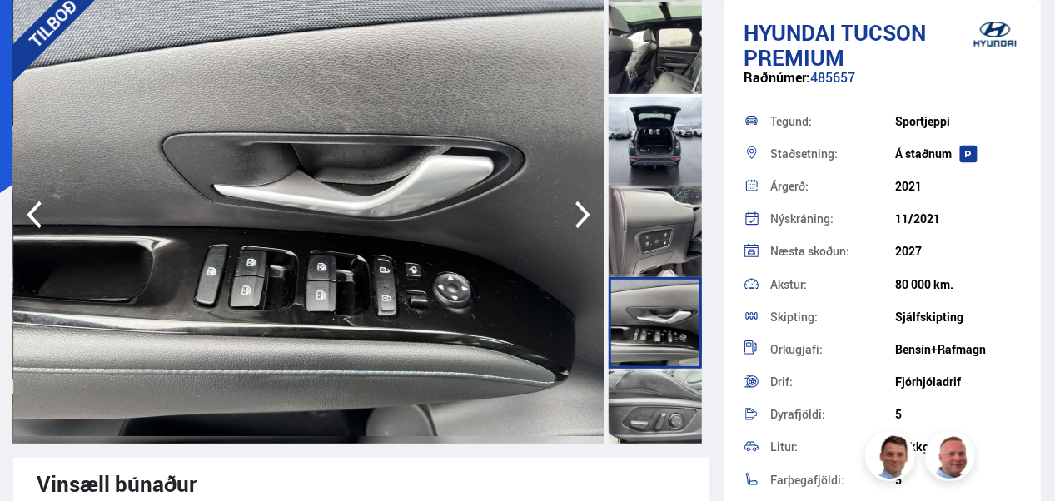
click at [666, 407] on div at bounding box center [655, 415] width 93 height 92
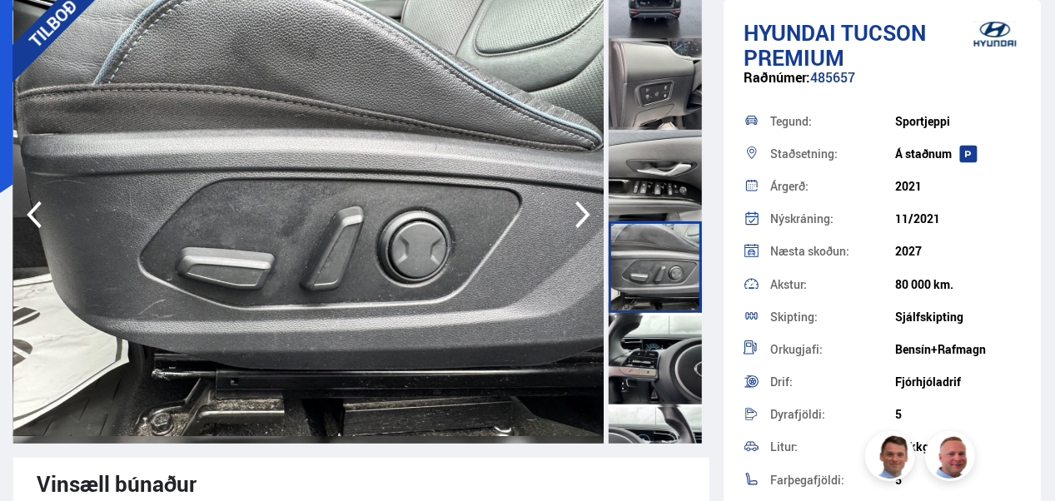
scroll to position [1782, 0]
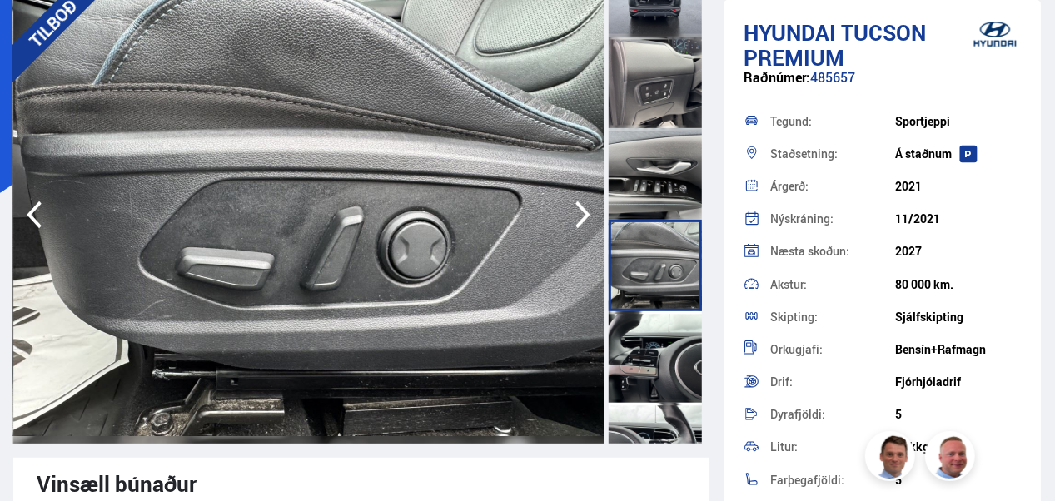
click at [664, 347] on div at bounding box center [655, 358] width 93 height 92
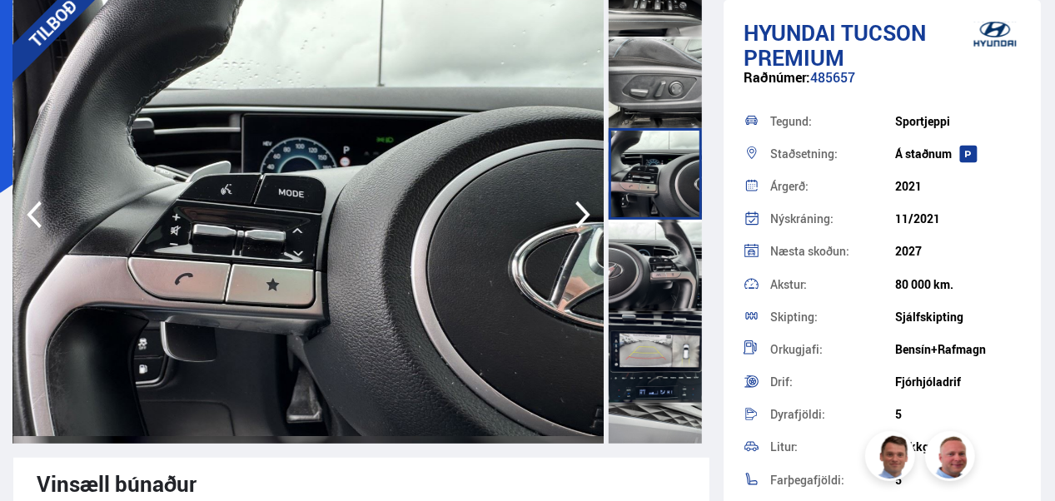
scroll to position [1966, 0]
click at [664, 347] on div at bounding box center [655, 357] width 93 height 92
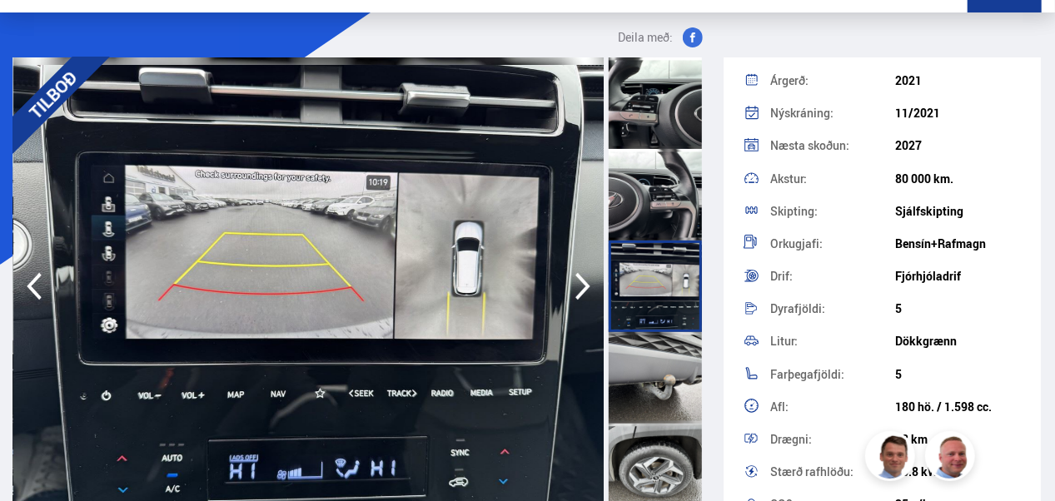
scroll to position [0, 0]
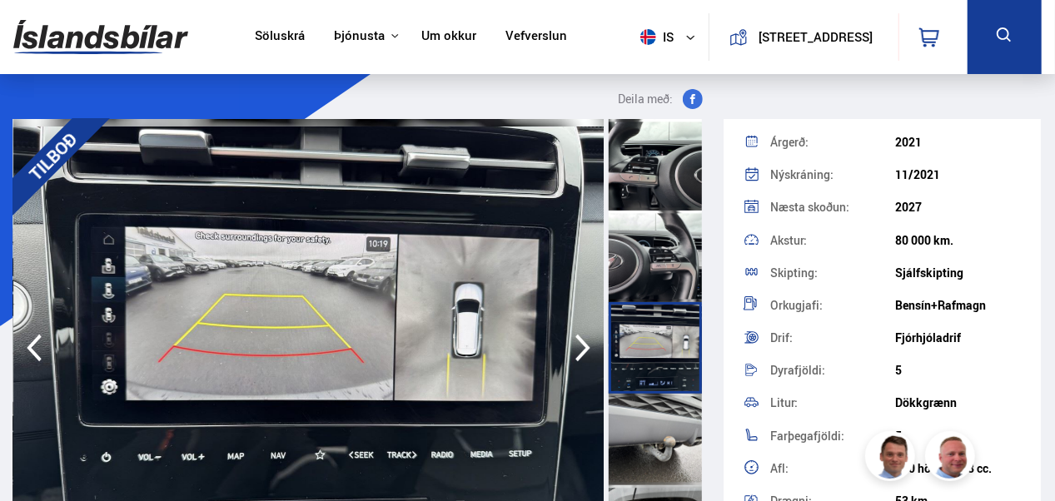
click at [45, 343] on icon "button" at bounding box center [33, 348] width 33 height 40
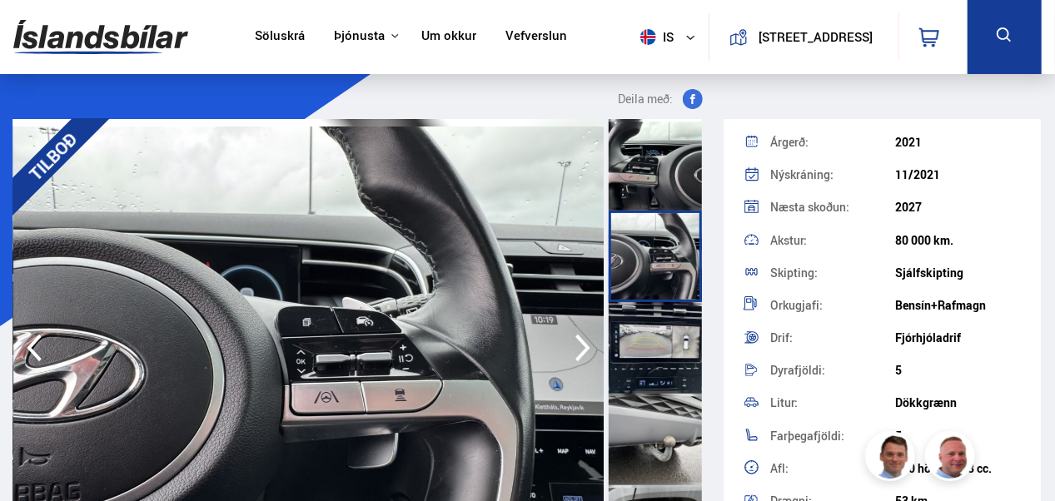
click at [45, 343] on icon "button" at bounding box center [33, 348] width 33 height 40
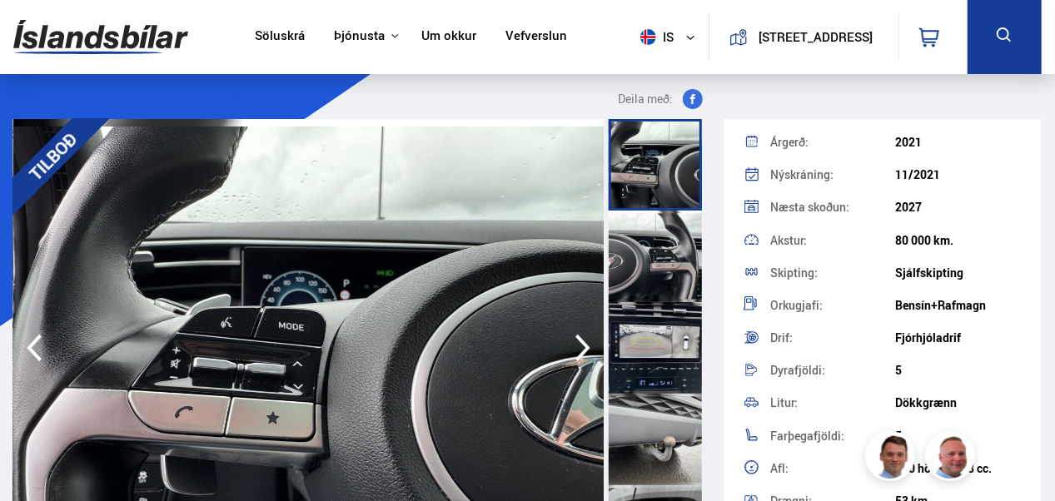
click at [45, 343] on icon "button" at bounding box center [33, 348] width 33 height 40
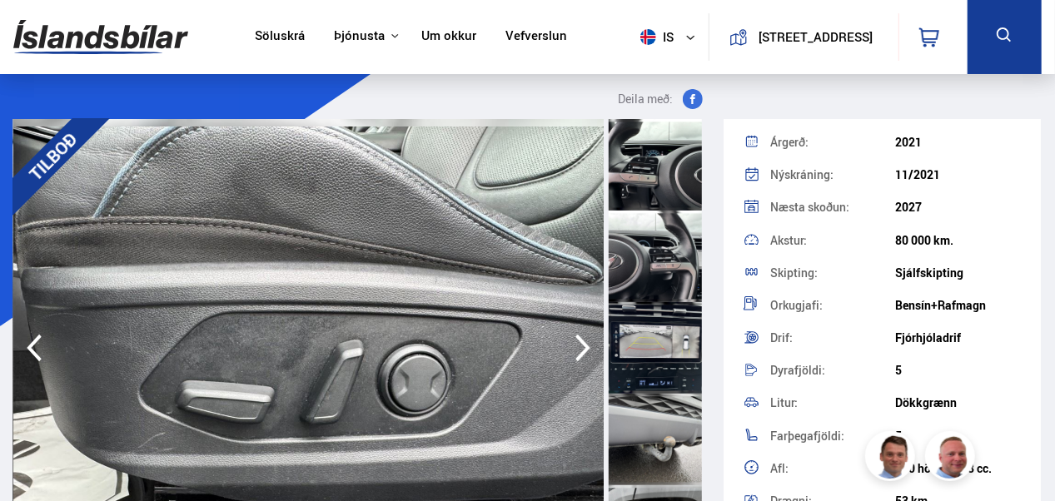
click at [45, 343] on icon "button" at bounding box center [33, 348] width 33 height 40
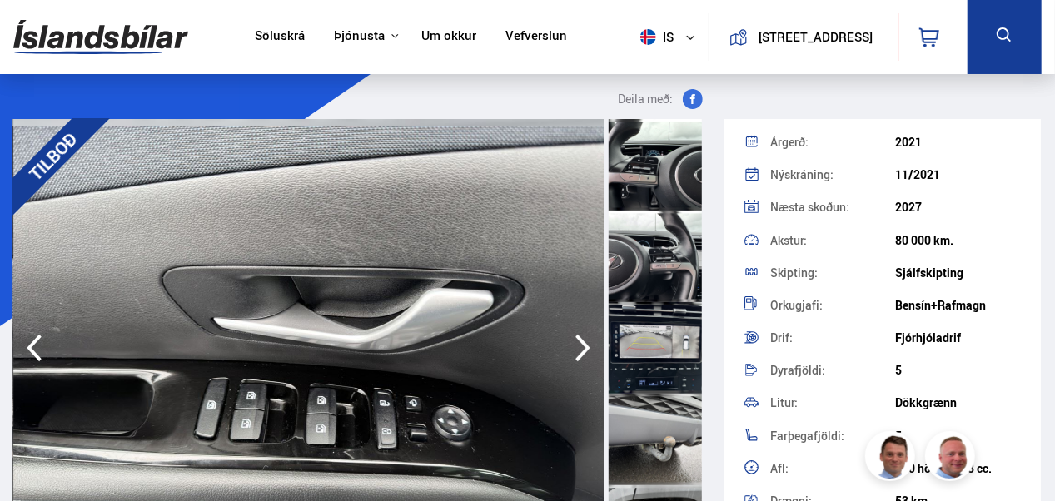
click at [45, 343] on icon "button" at bounding box center [33, 348] width 33 height 40
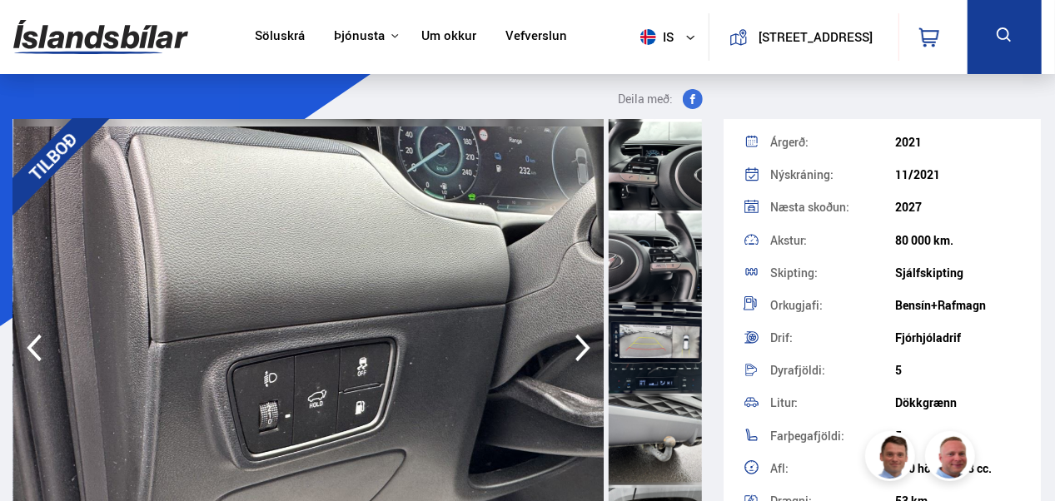
click at [45, 343] on icon "button" at bounding box center [33, 348] width 33 height 40
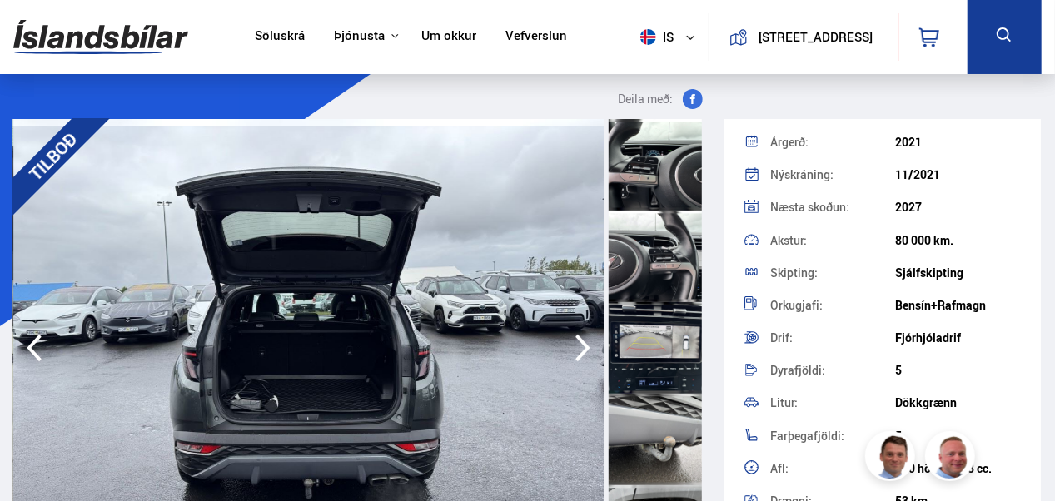
click at [45, 343] on icon "button" at bounding box center [33, 348] width 33 height 40
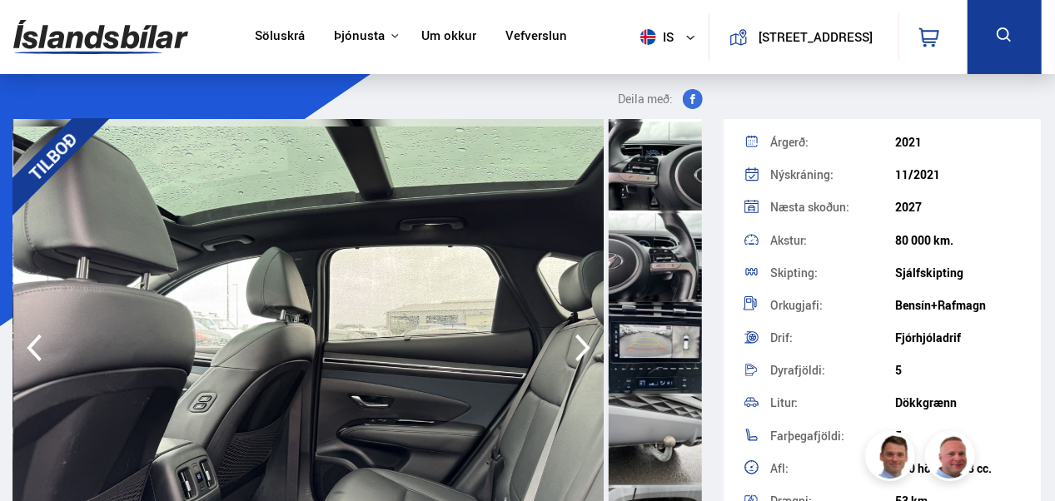
click at [45, 343] on icon "button" at bounding box center [33, 348] width 33 height 40
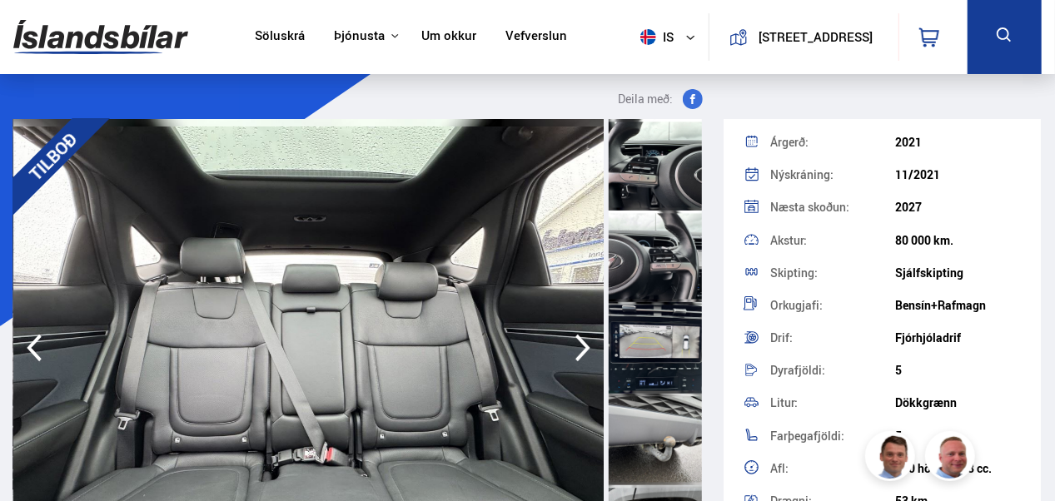
click at [45, 343] on icon "button" at bounding box center [33, 348] width 33 height 40
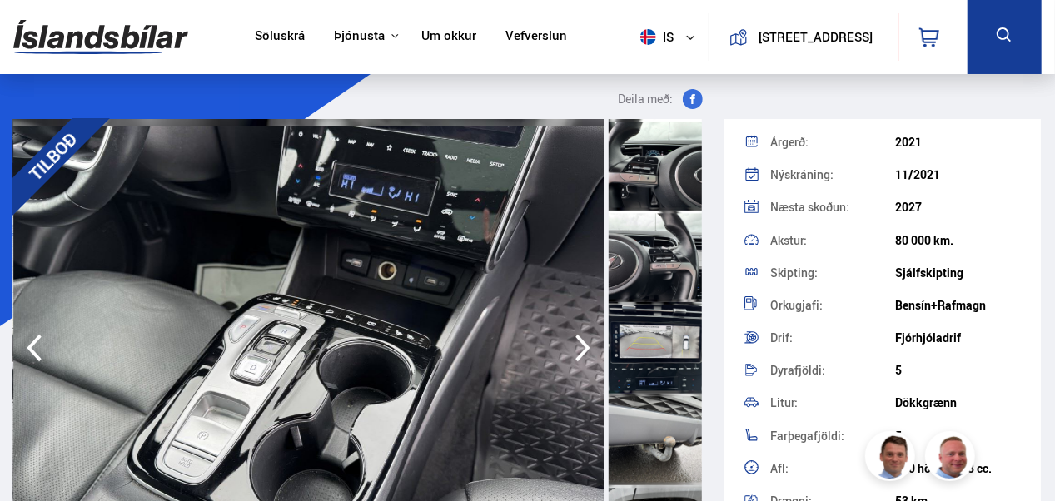
click at [45, 343] on icon "button" at bounding box center [33, 348] width 33 height 40
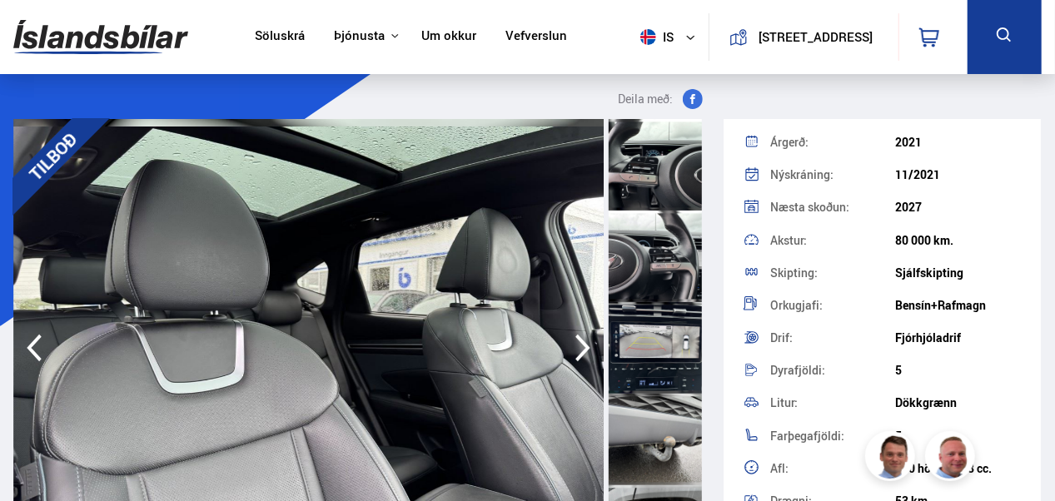
click at [45, 343] on icon "button" at bounding box center [33, 348] width 33 height 40
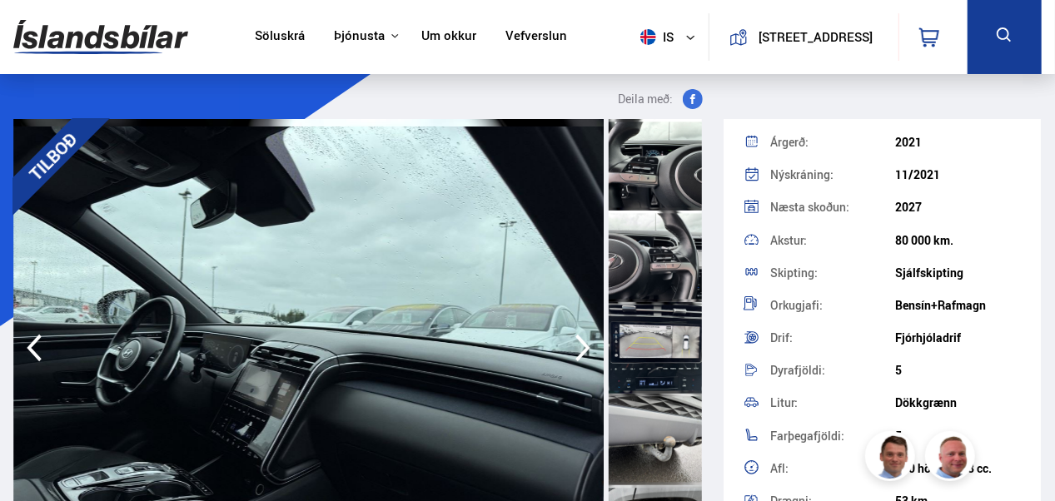
click at [45, 343] on icon "button" at bounding box center [33, 348] width 33 height 40
